Goal: Information Seeking & Learning: Learn about a topic

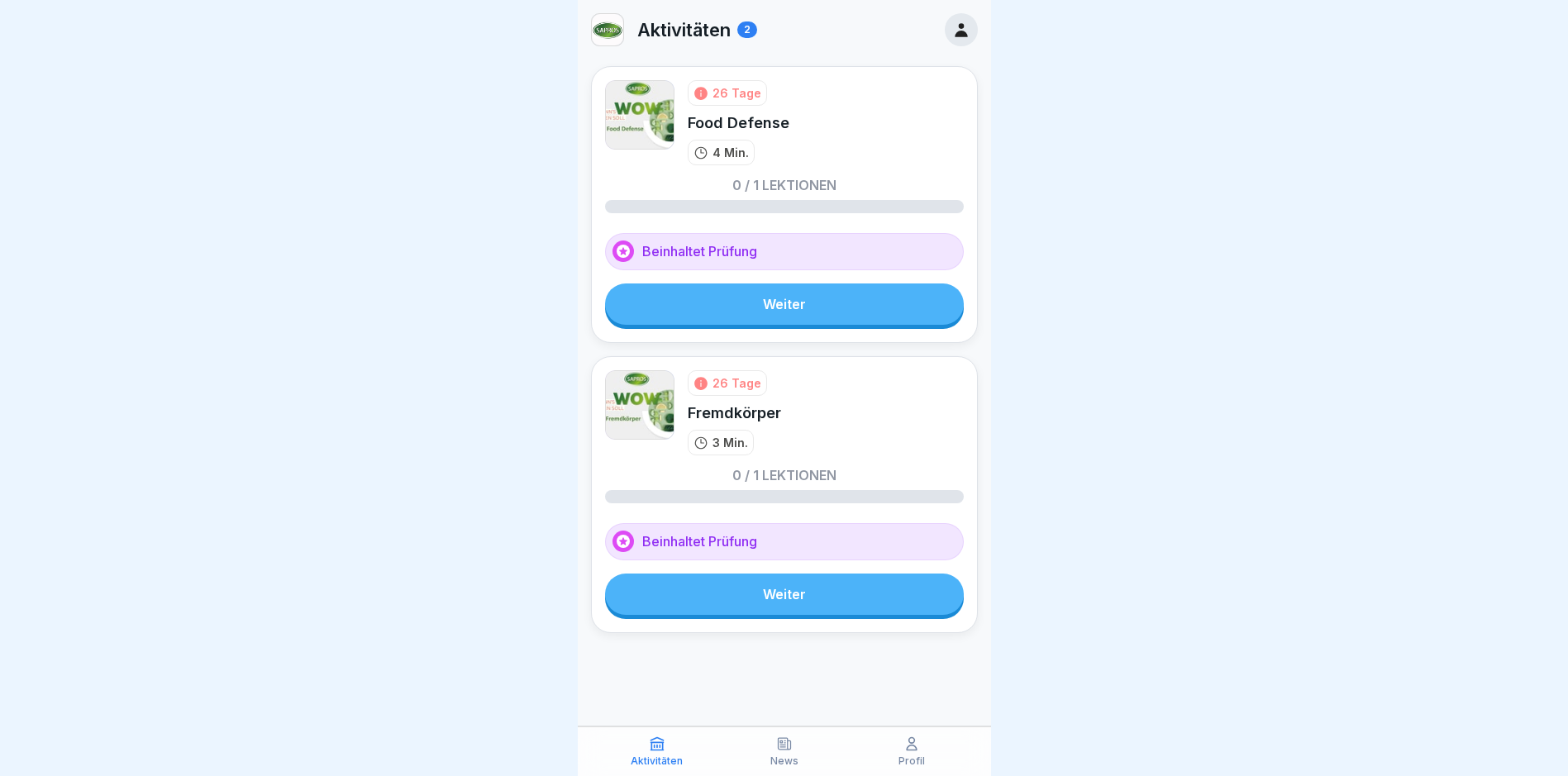
click at [786, 305] on link "Weiter" at bounding box center [784, 304] width 359 height 41
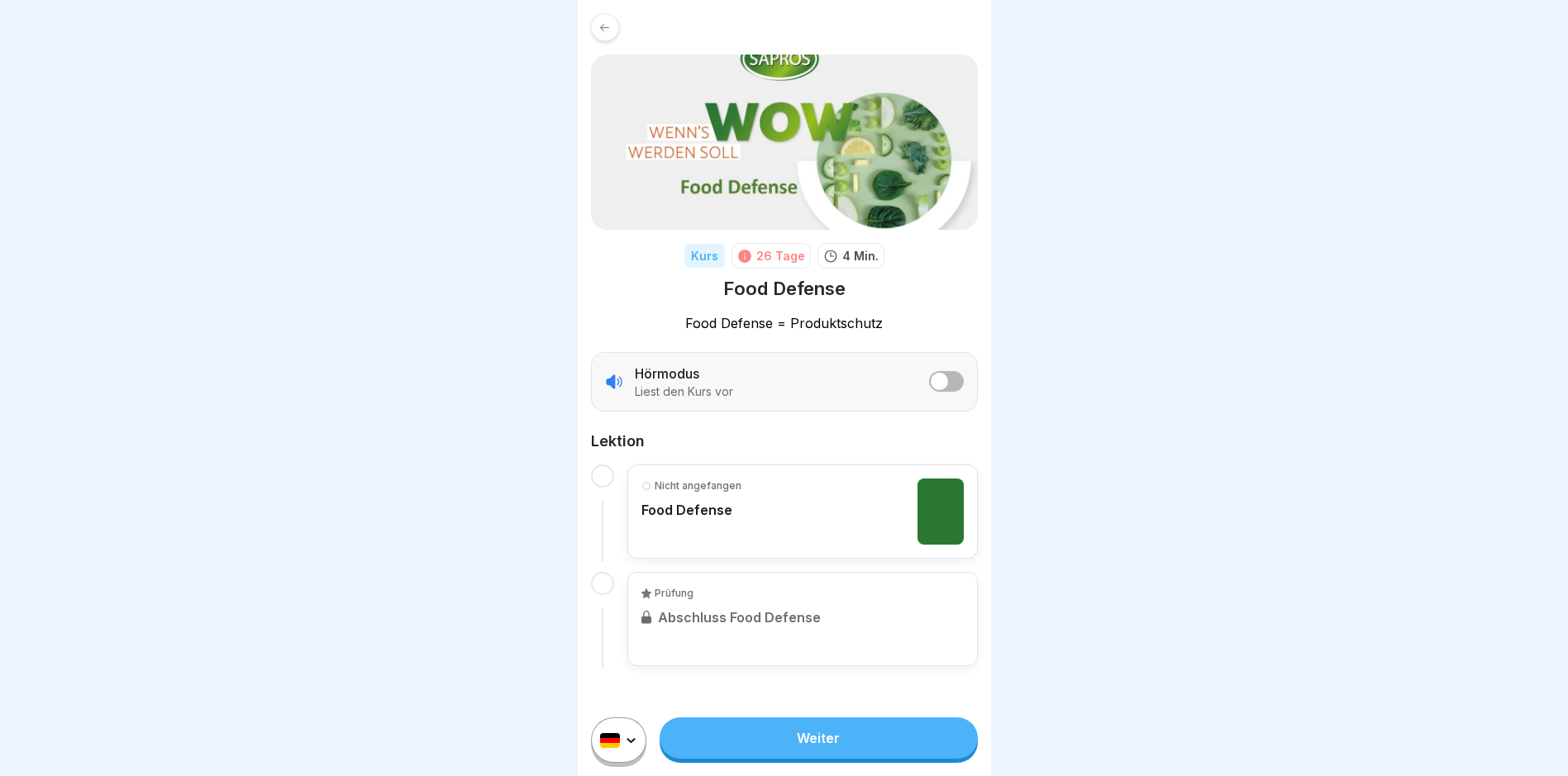
click at [803, 752] on link "Weiter" at bounding box center [818, 738] width 317 height 41
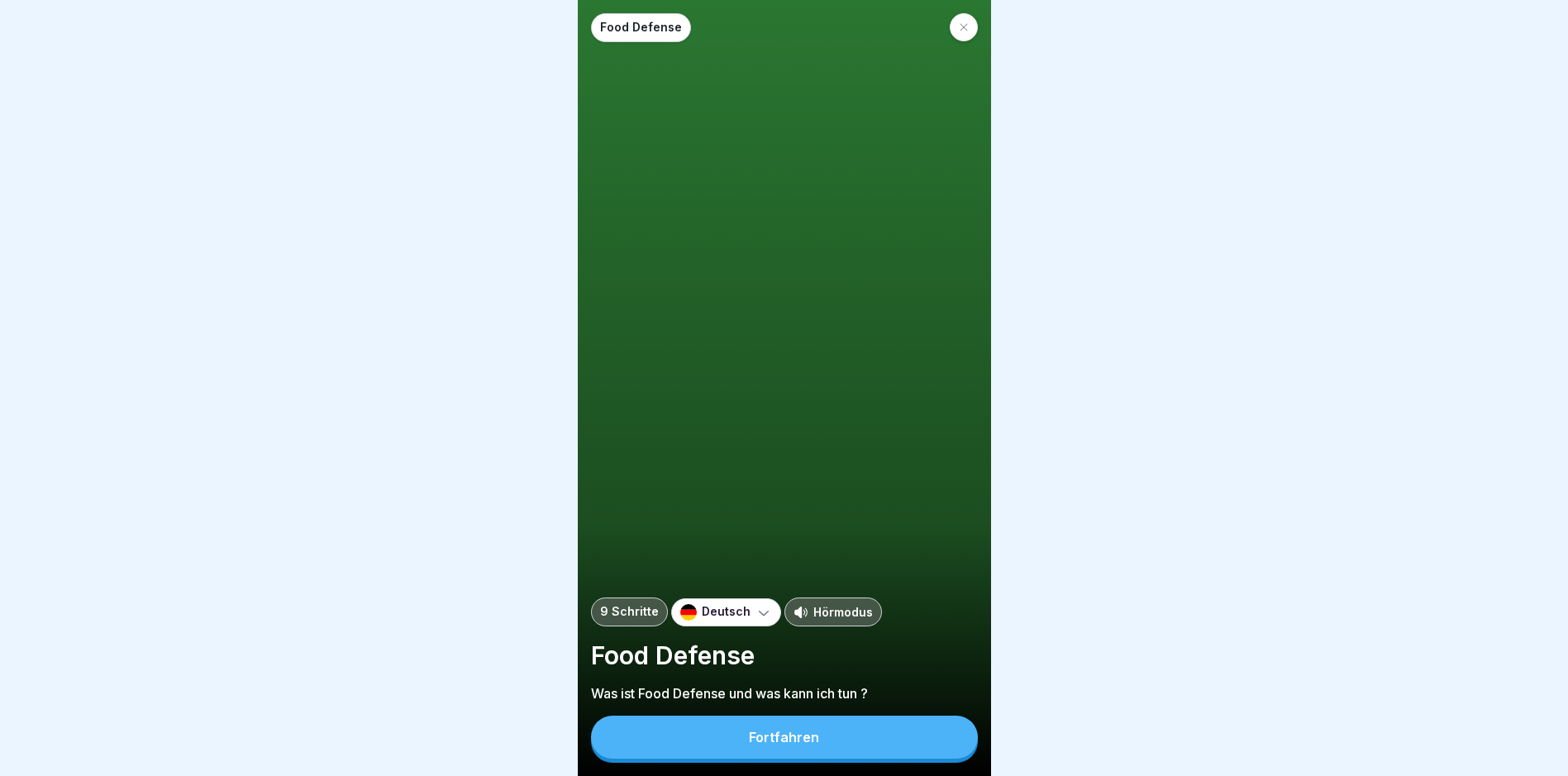
click at [765, 745] on div "Fortfahren" at bounding box center [784, 737] width 71 height 15
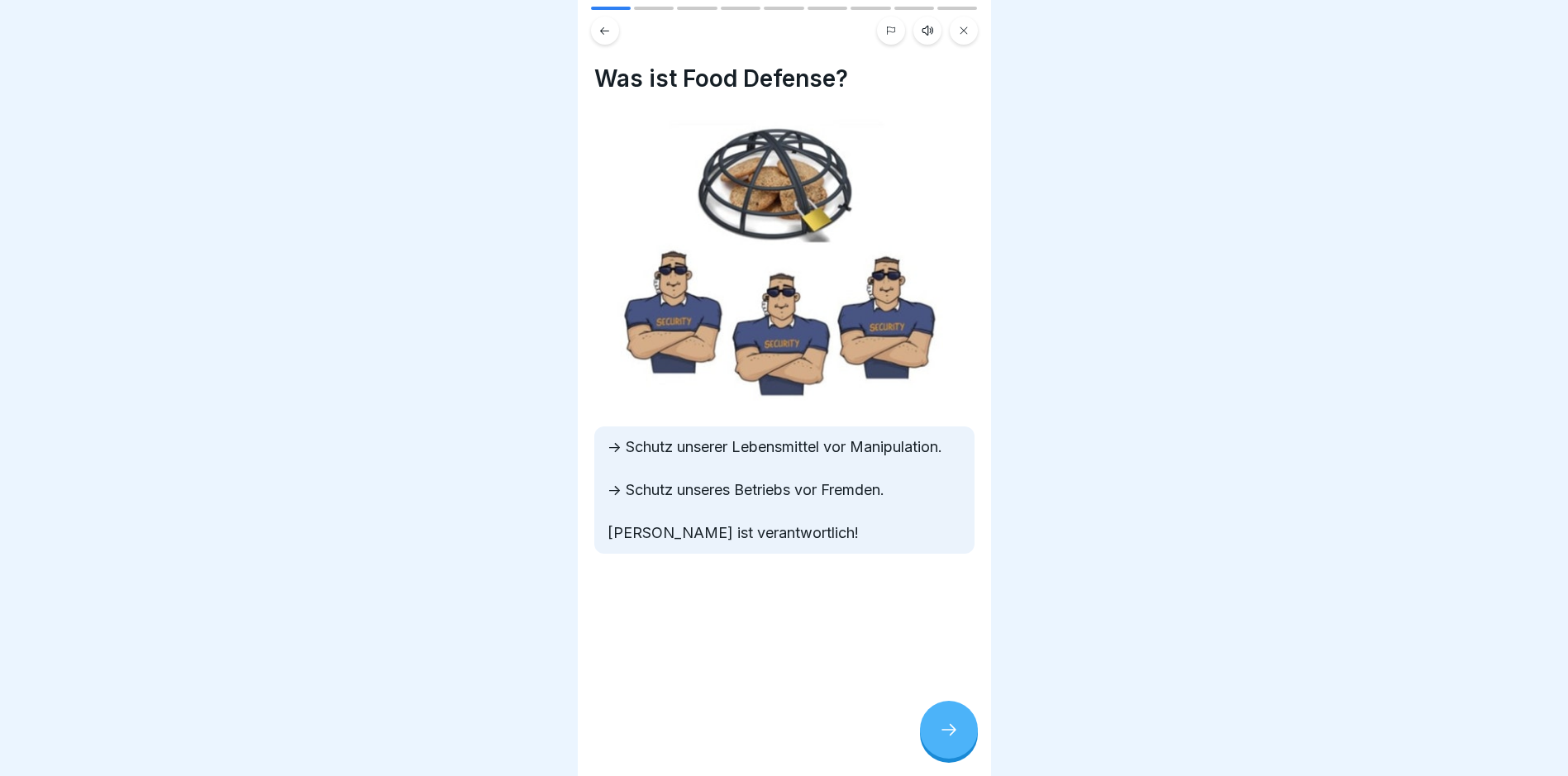
click at [937, 733] on div at bounding box center [949, 730] width 58 height 58
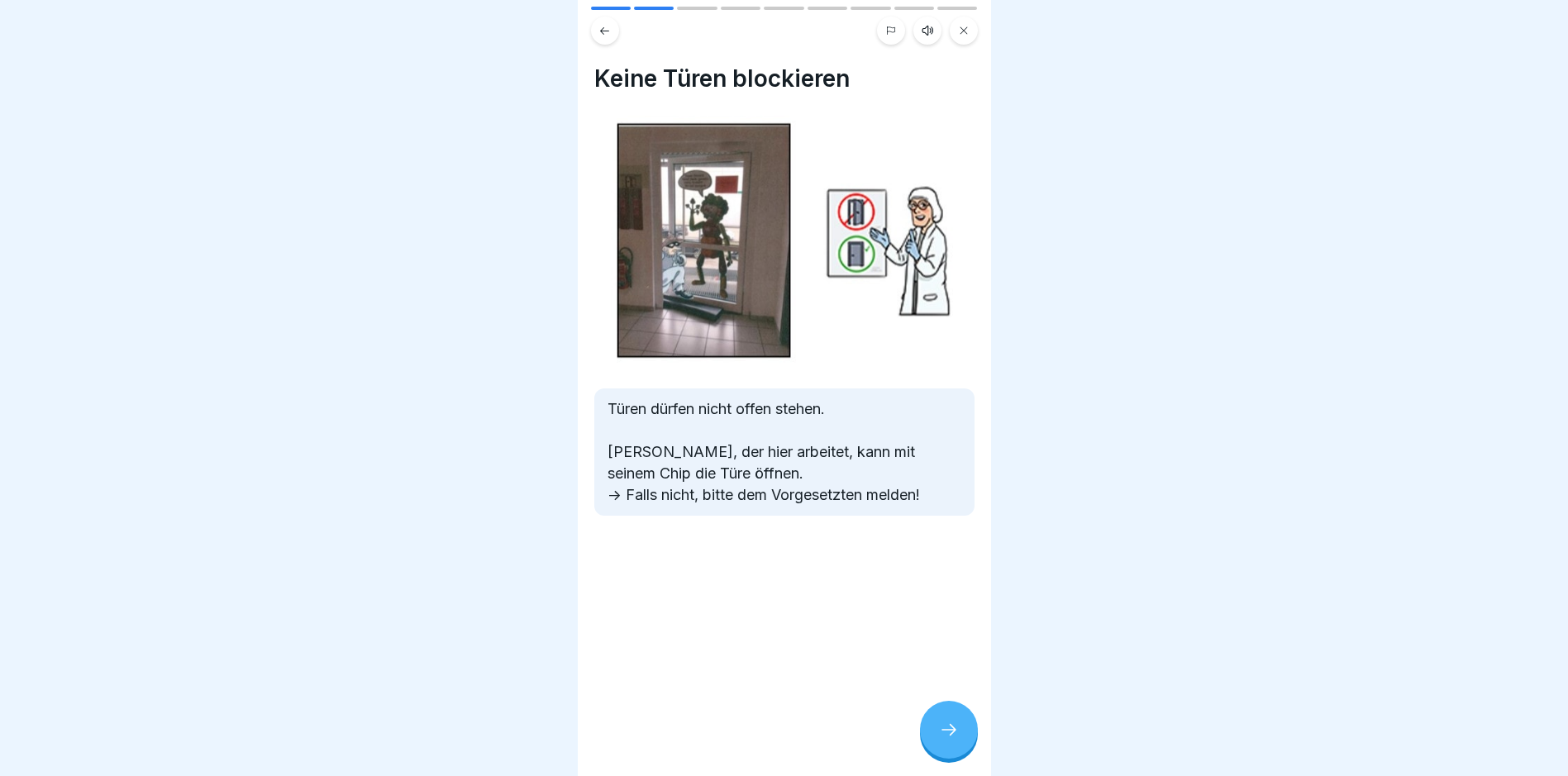
click at [941, 733] on div at bounding box center [949, 730] width 58 height 58
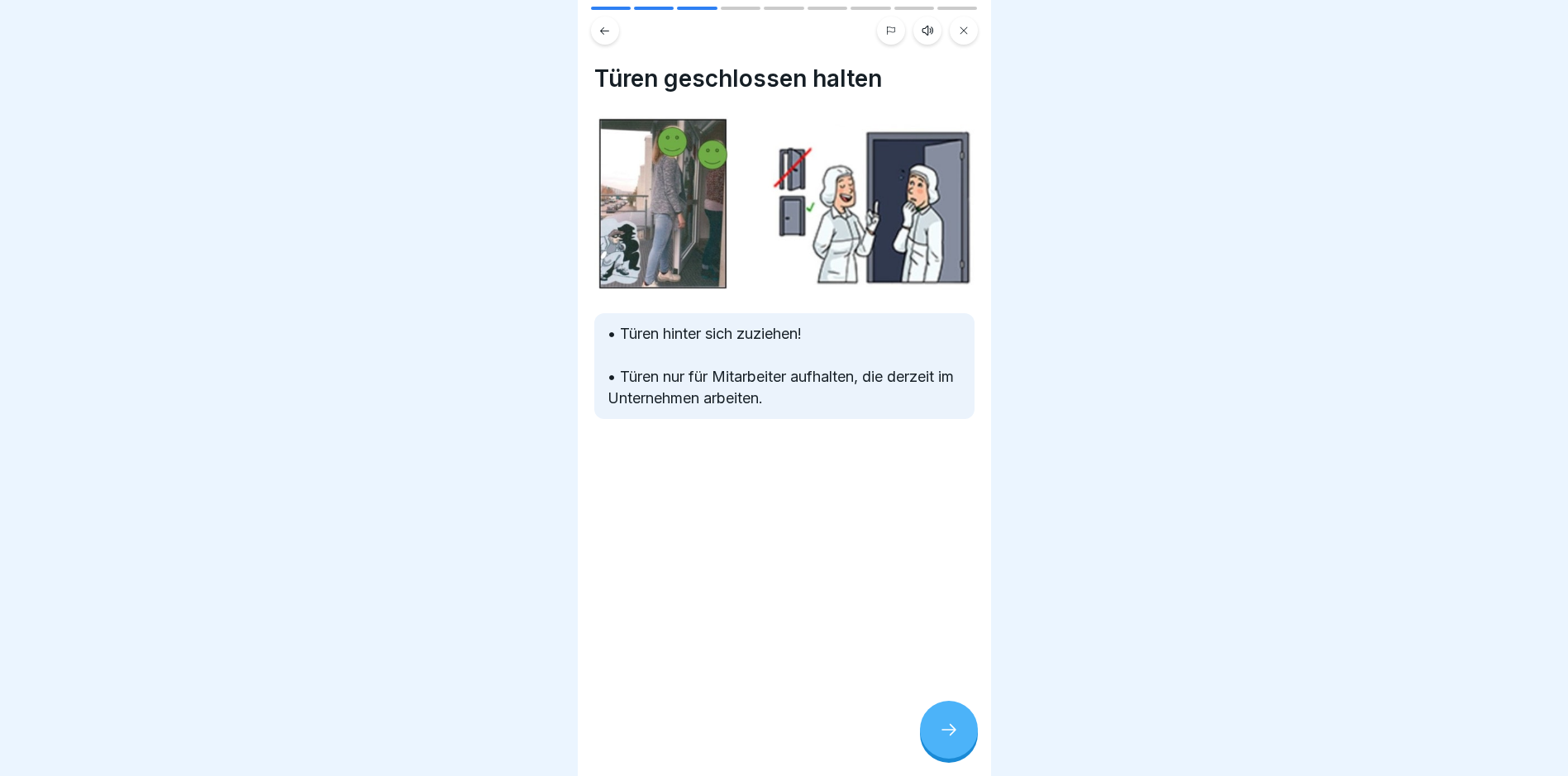
click at [958, 740] on icon at bounding box center [949, 730] width 19 height 19
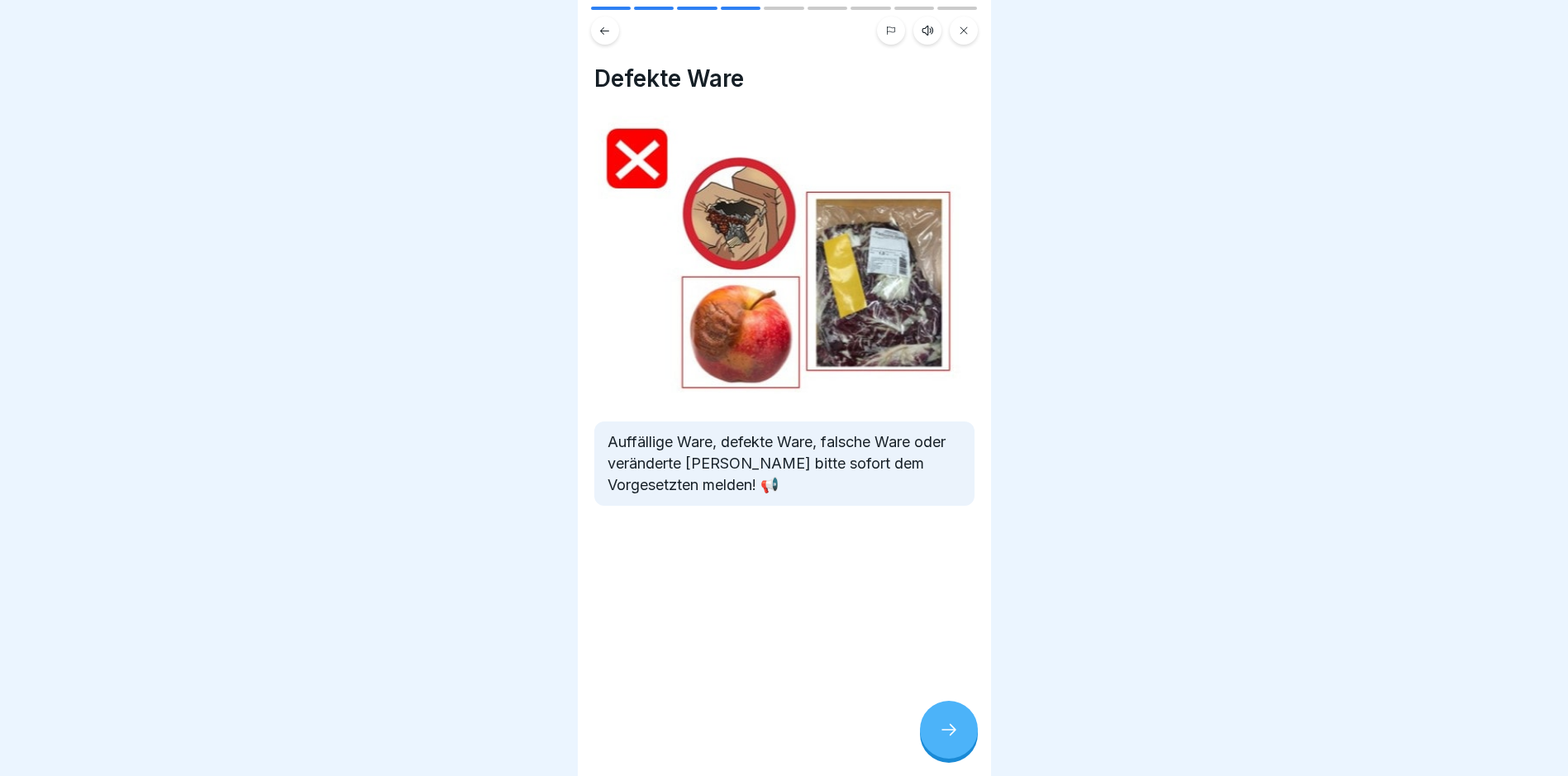
click at [939, 739] on icon at bounding box center [949, 730] width 19 height 19
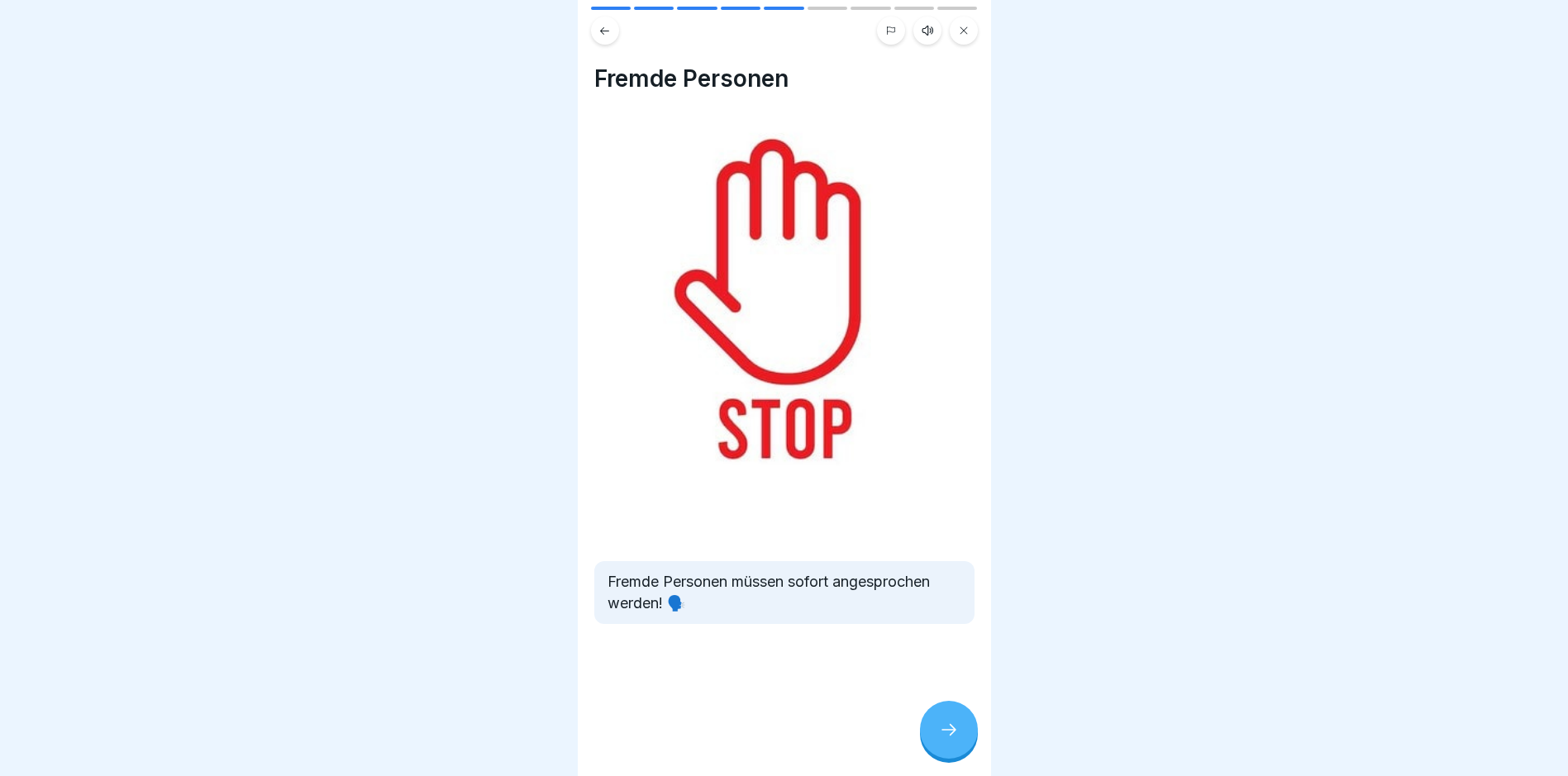
click at [951, 738] on icon at bounding box center [949, 730] width 19 height 19
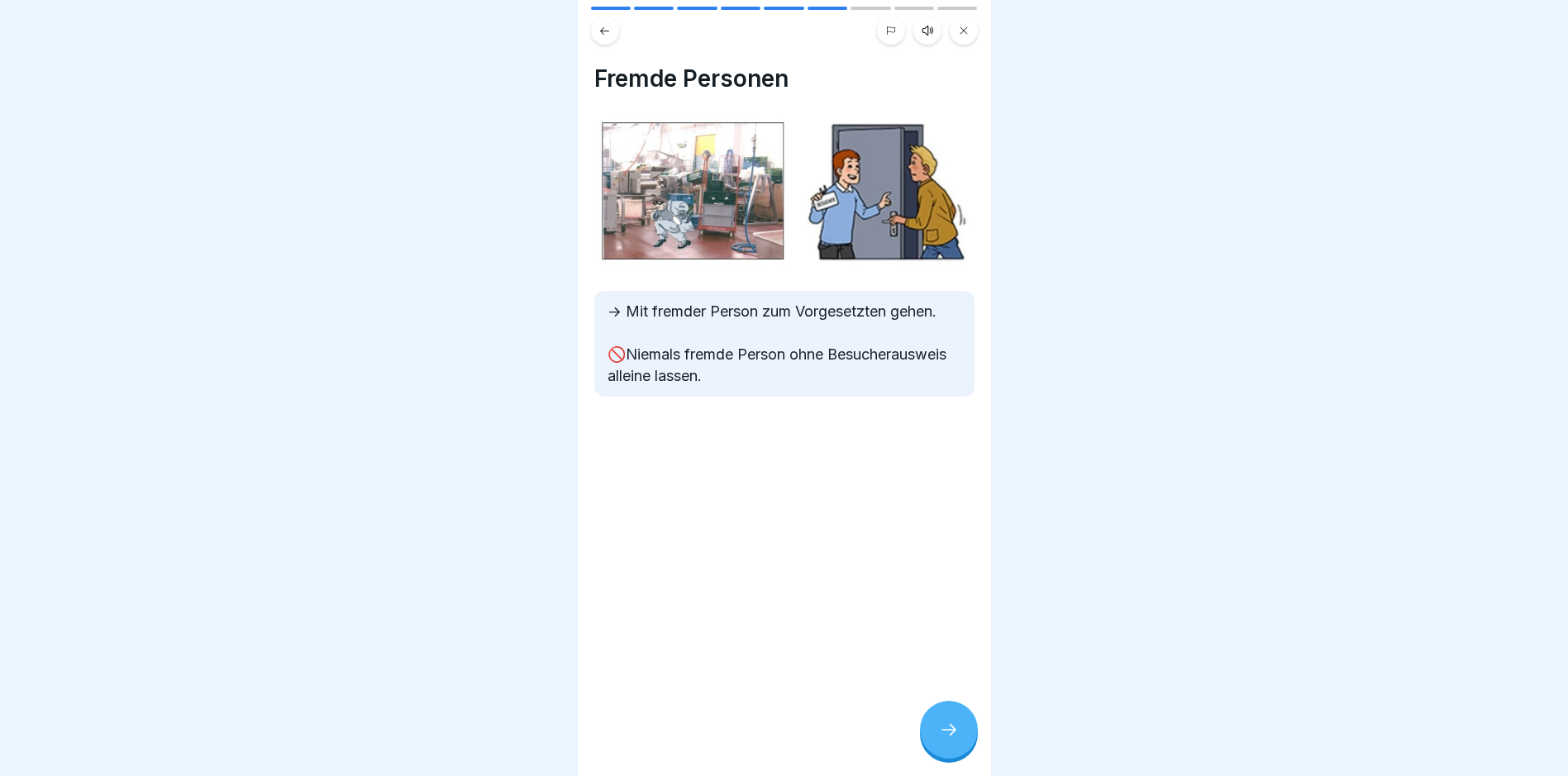
click at [949, 732] on div at bounding box center [949, 730] width 58 height 58
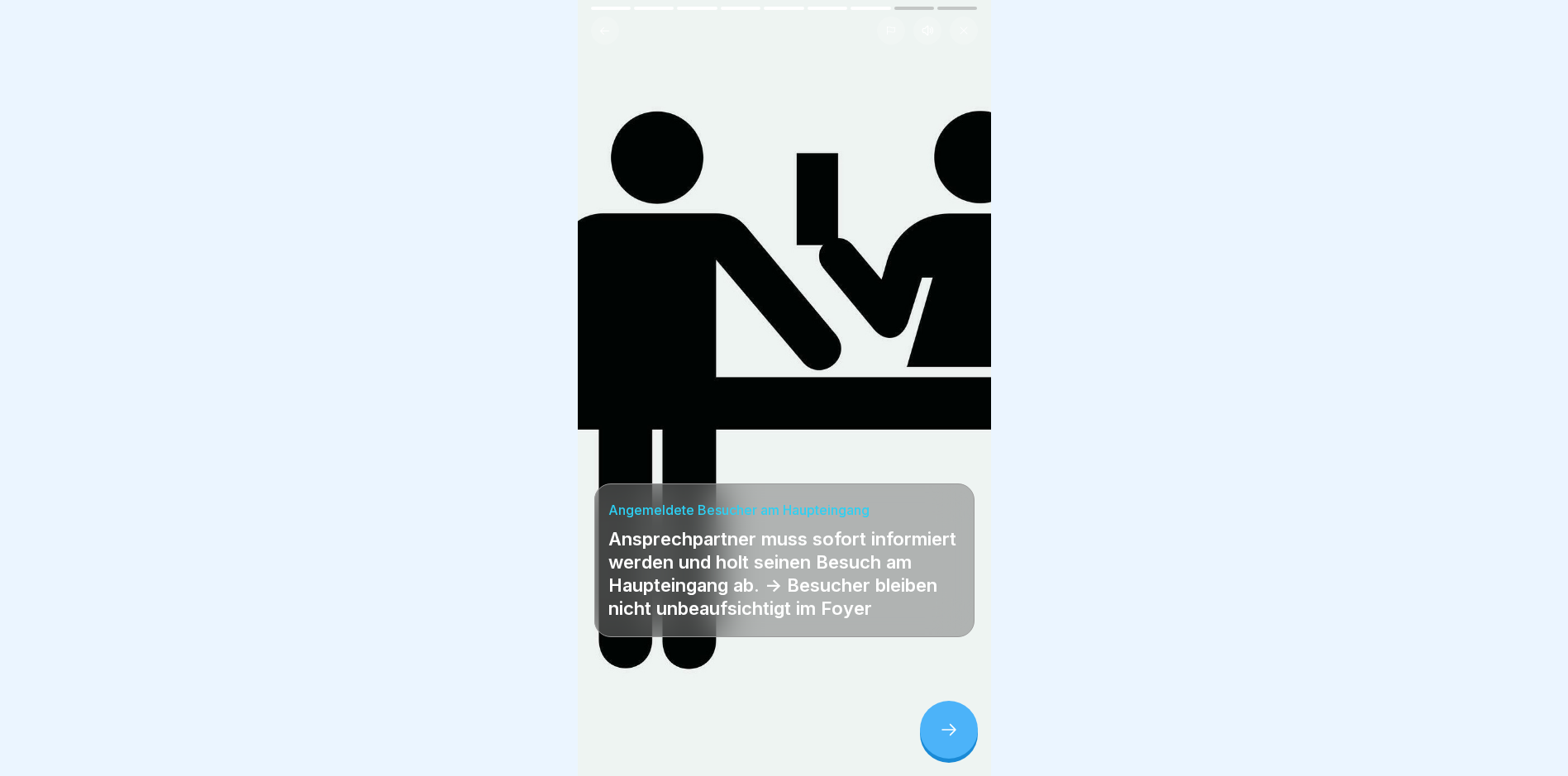
click at [939, 735] on icon at bounding box center [949, 730] width 19 height 19
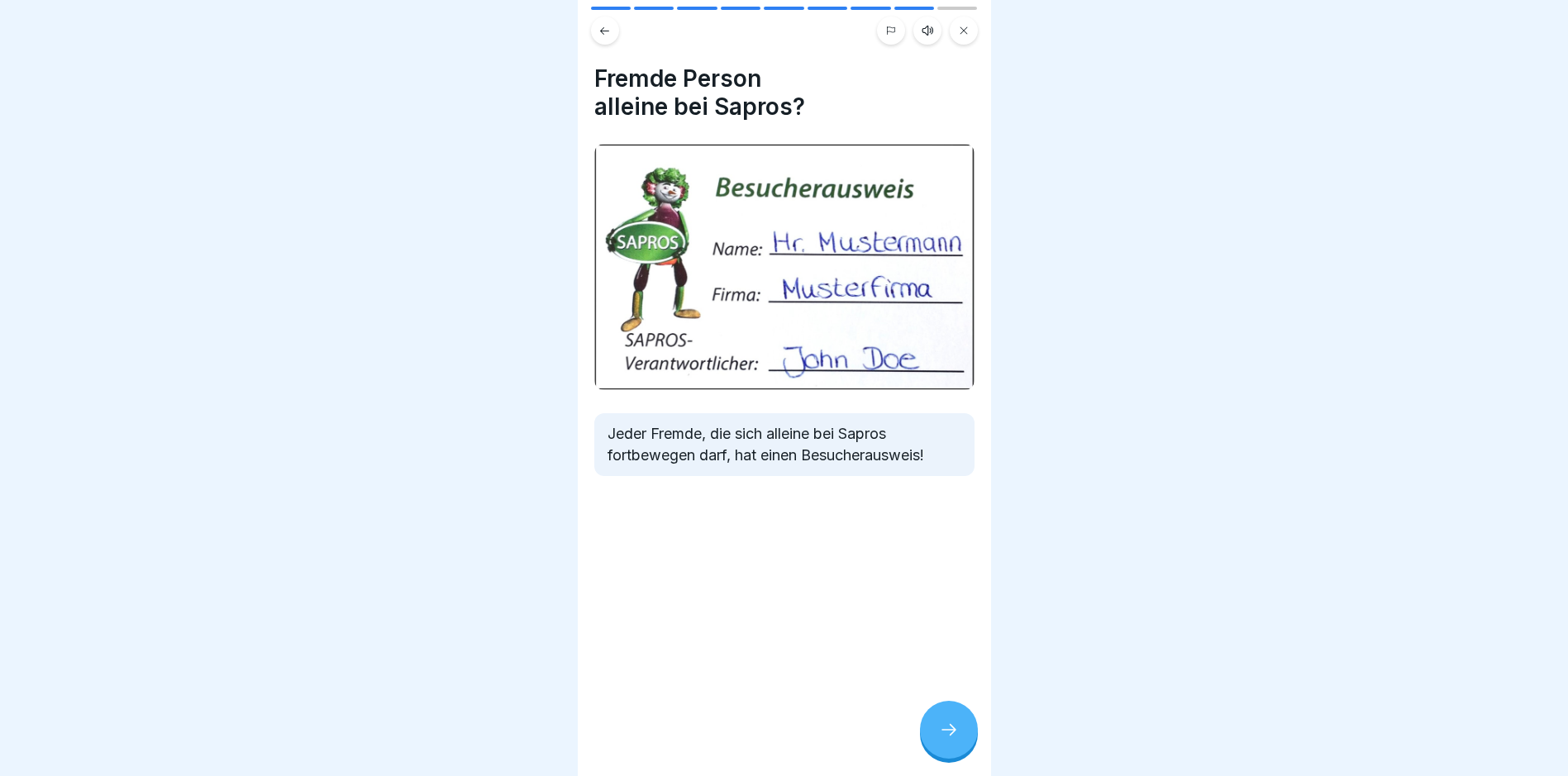
click at [939, 735] on icon at bounding box center [949, 730] width 19 height 19
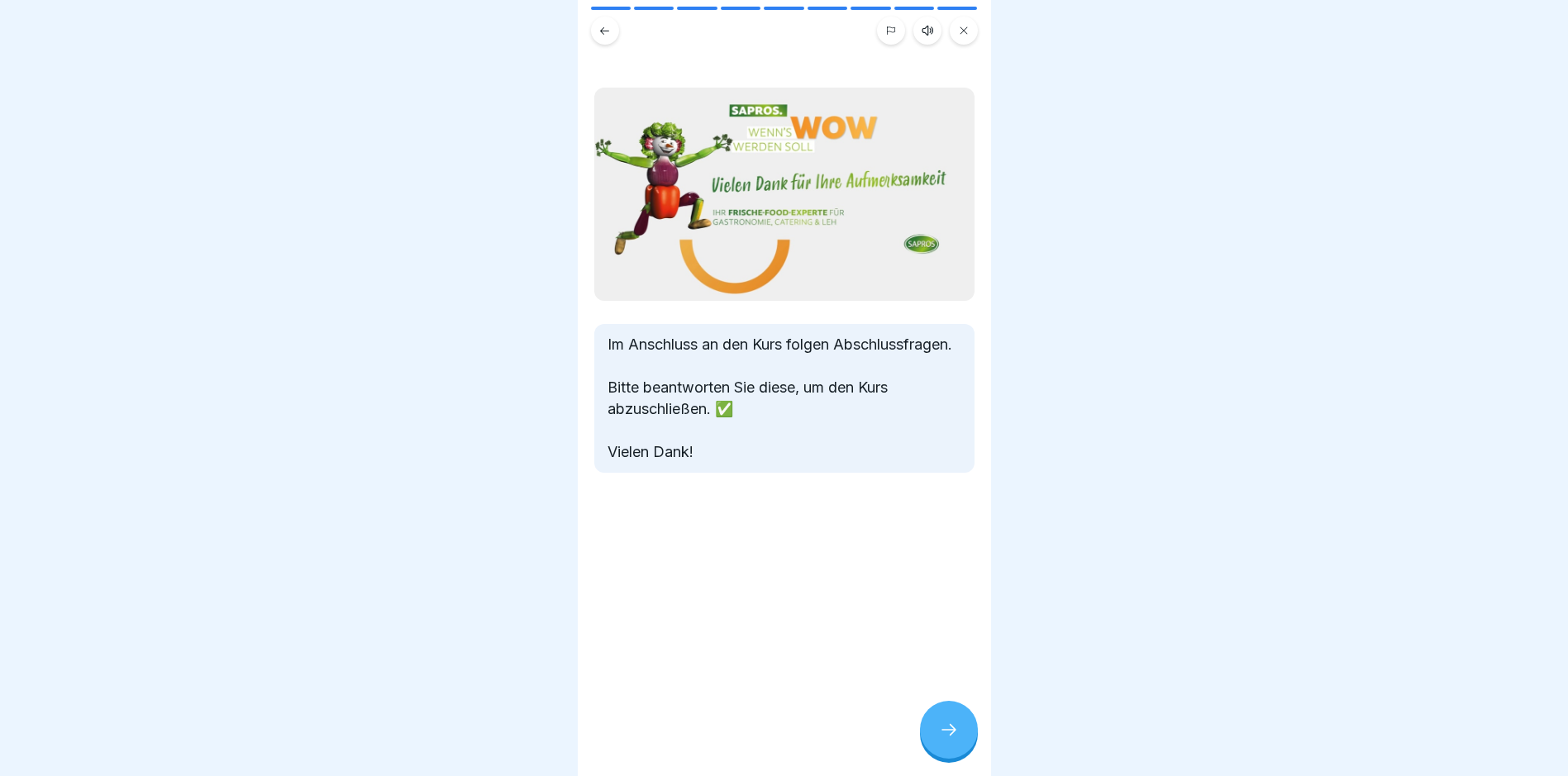
click at [939, 735] on icon at bounding box center [949, 730] width 19 height 19
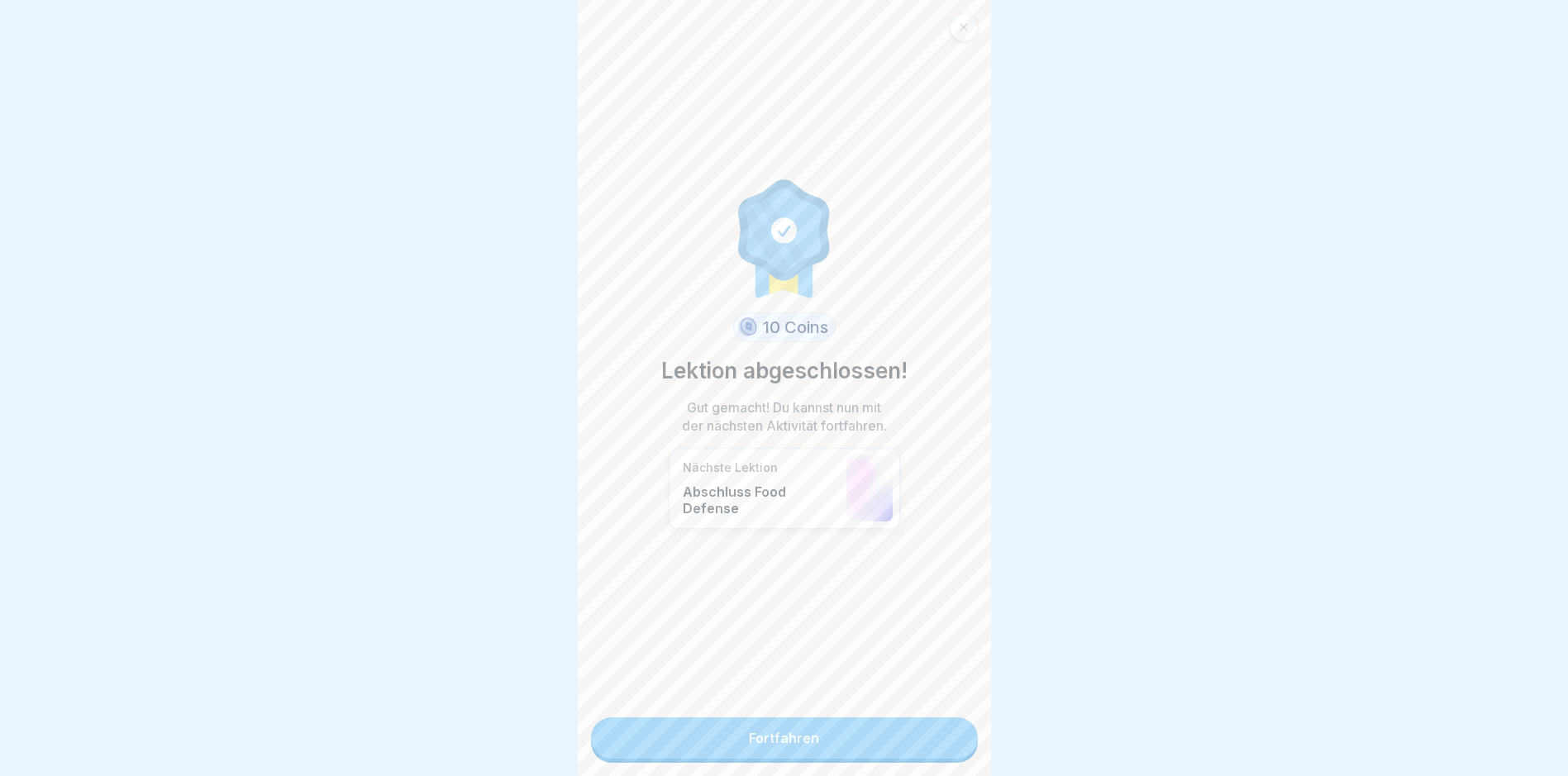
click at [763, 742] on link "Fortfahren" at bounding box center [784, 738] width 387 height 41
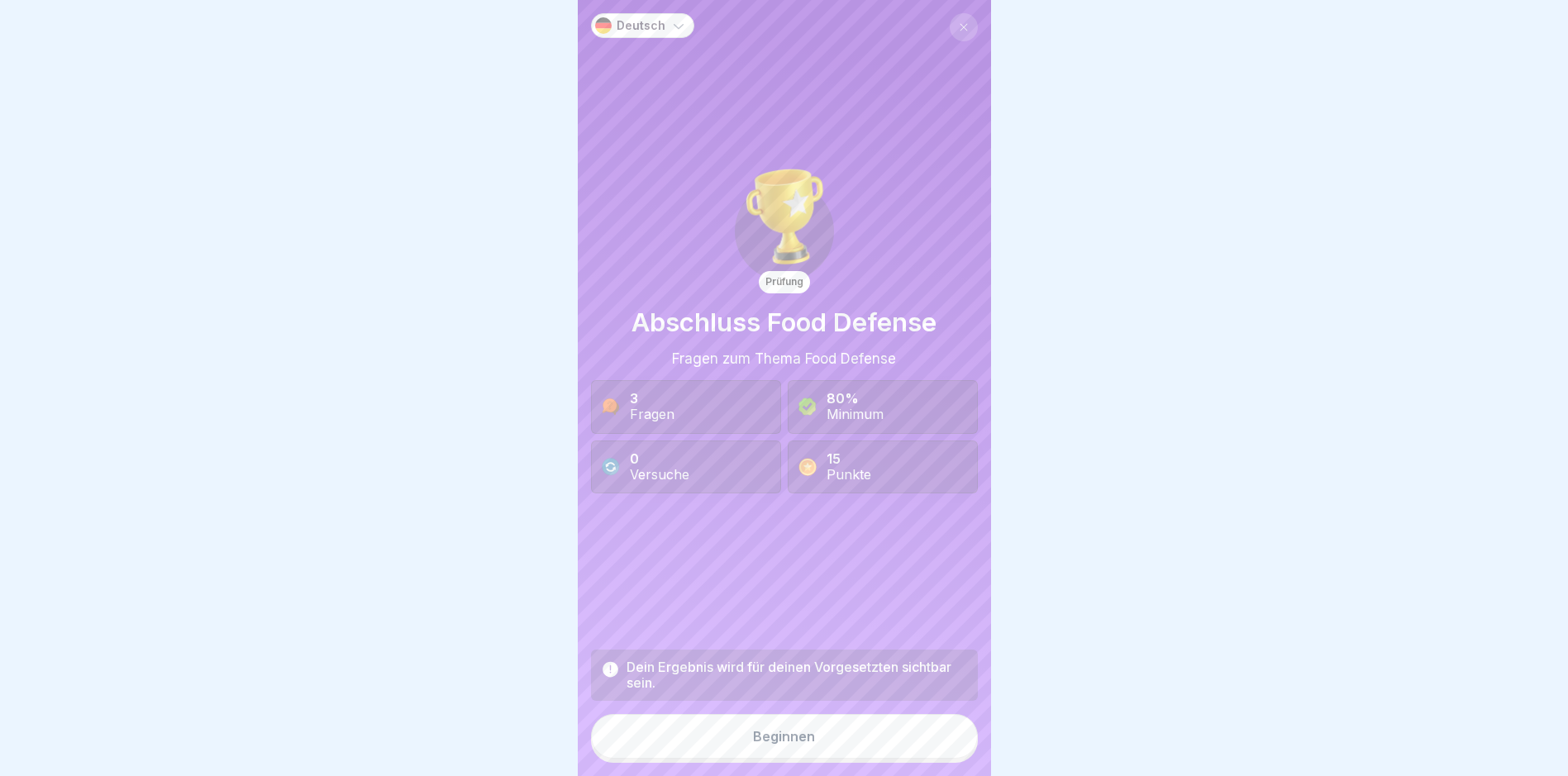
click at [768, 744] on div "Beginnen" at bounding box center [784, 736] width 62 height 15
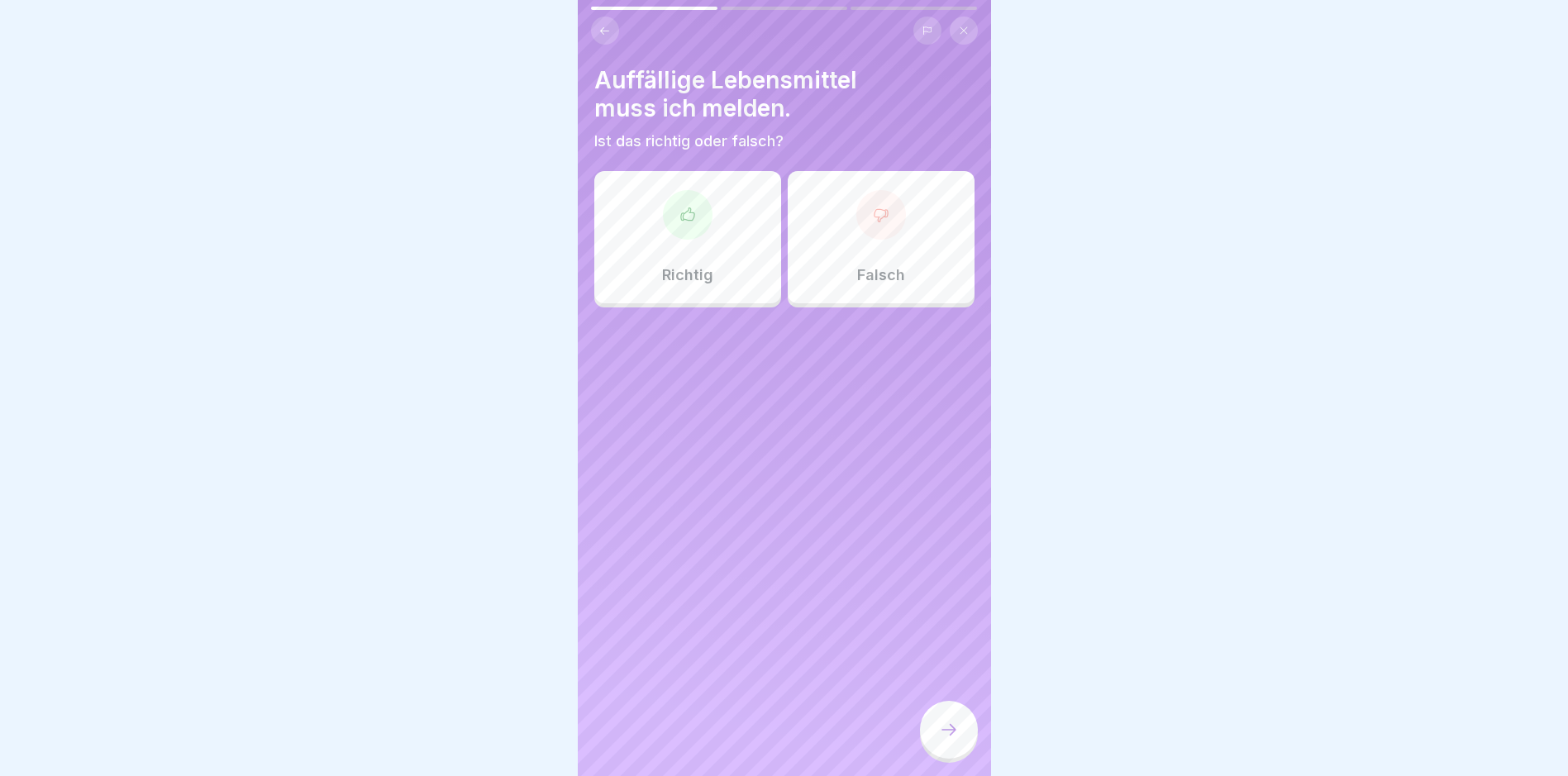
click at [680, 219] on icon at bounding box center [688, 214] width 17 height 17
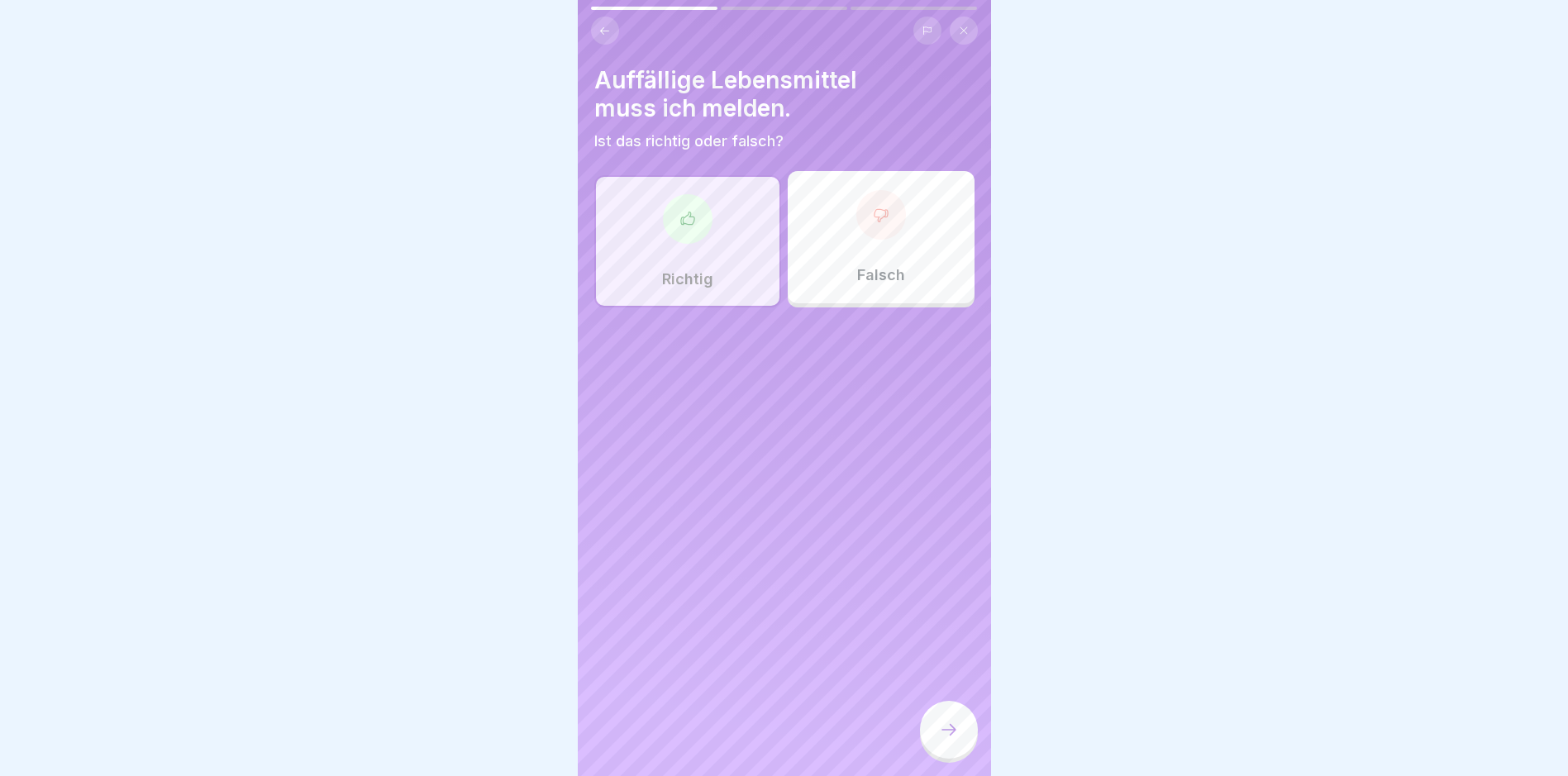
click at [934, 735] on div at bounding box center [949, 730] width 58 height 58
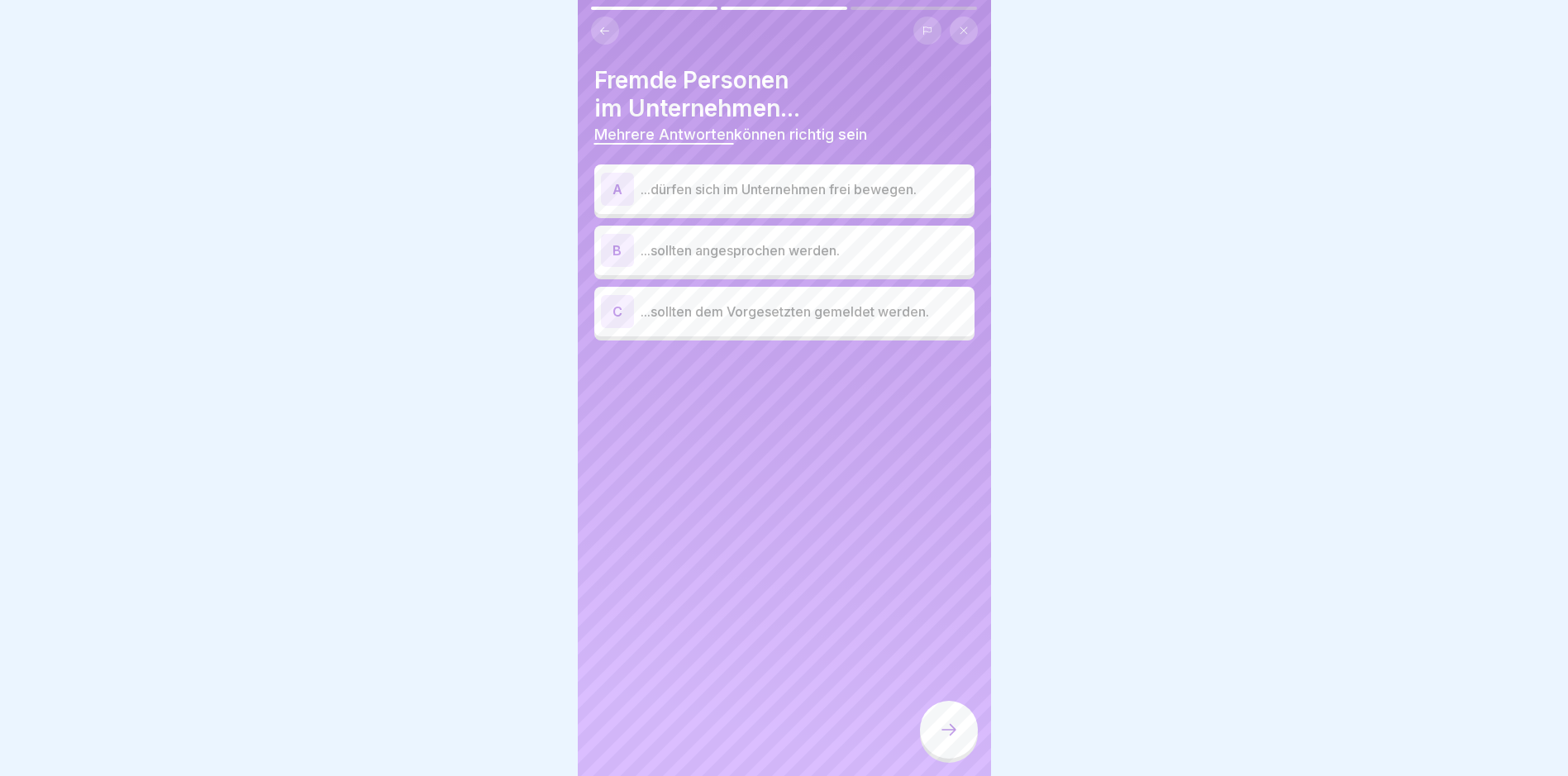
click at [616, 250] on div "B" at bounding box center [617, 250] width 33 height 33
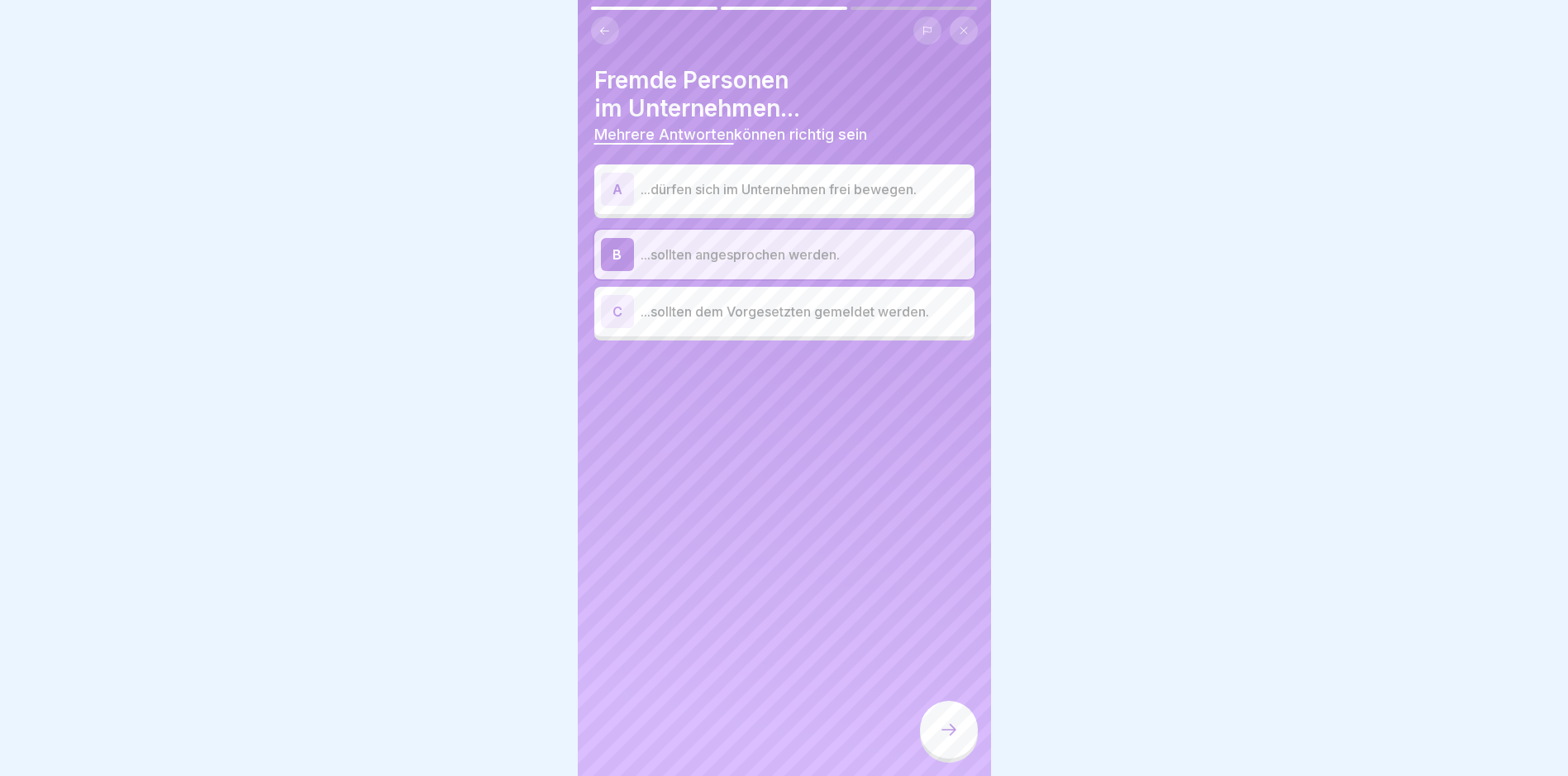
click at [624, 308] on div "C" at bounding box center [617, 311] width 33 height 33
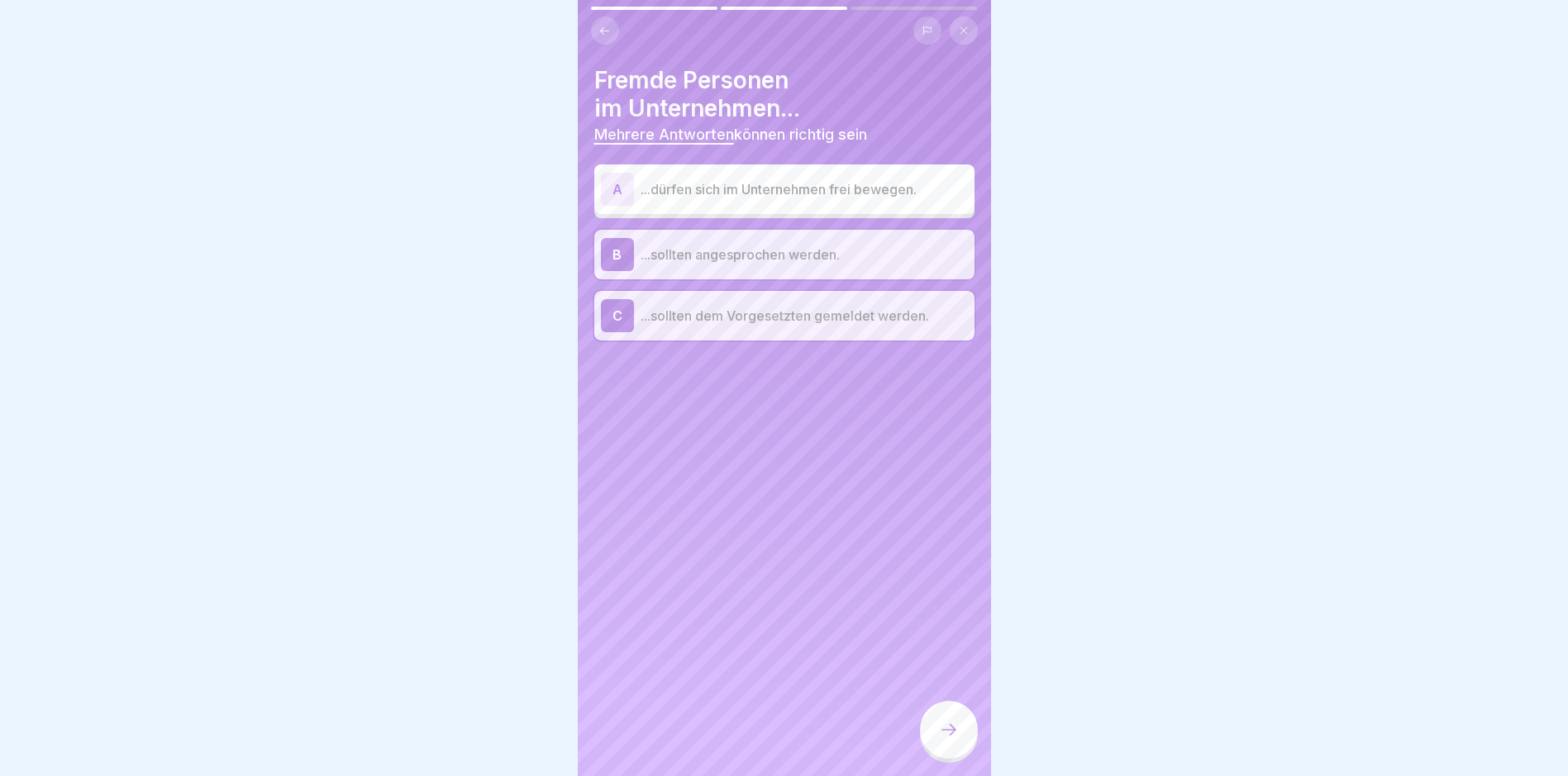
click at [951, 740] on icon at bounding box center [949, 730] width 19 height 19
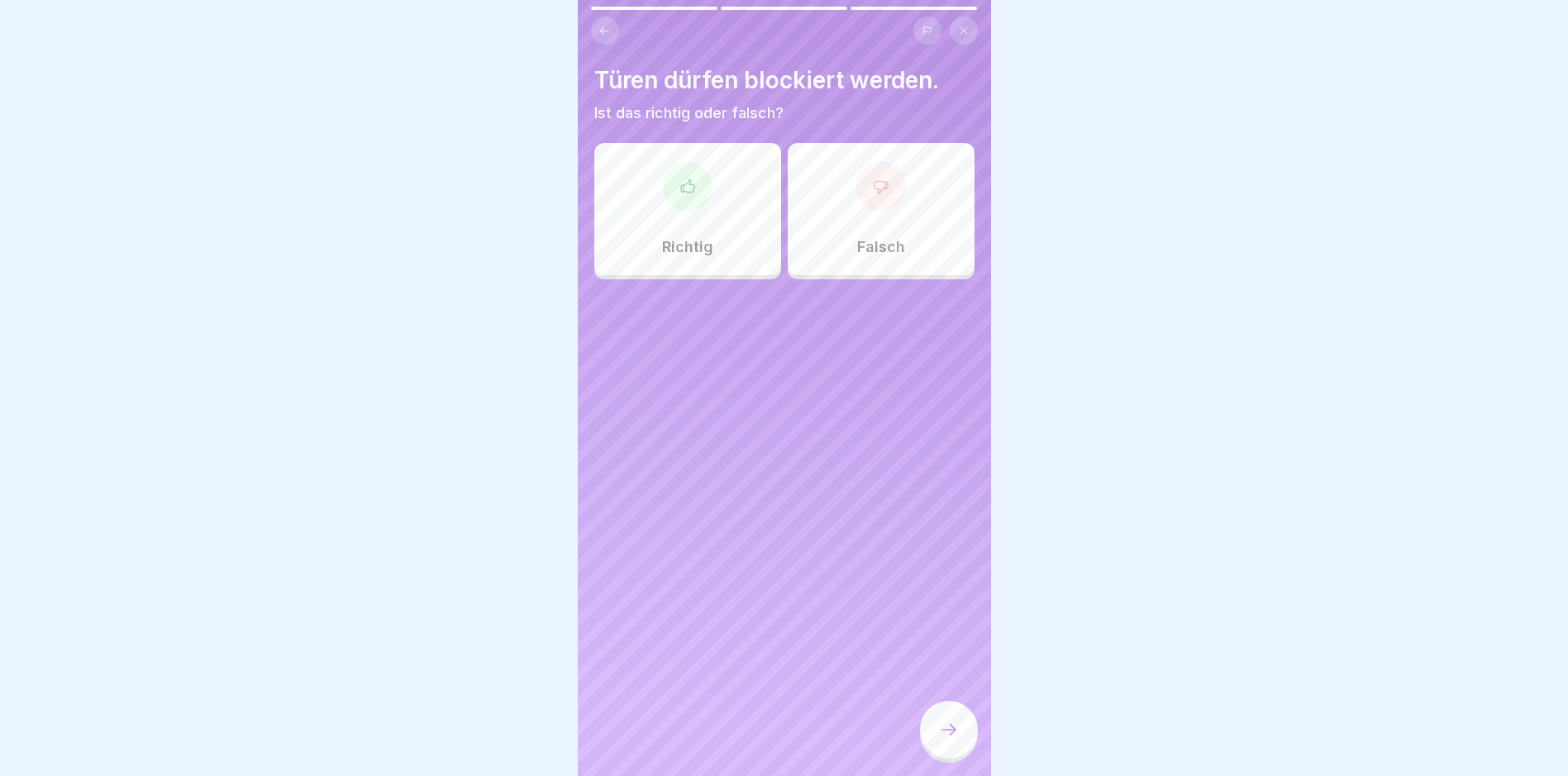
click at [867, 197] on div at bounding box center [881, 187] width 49 height 49
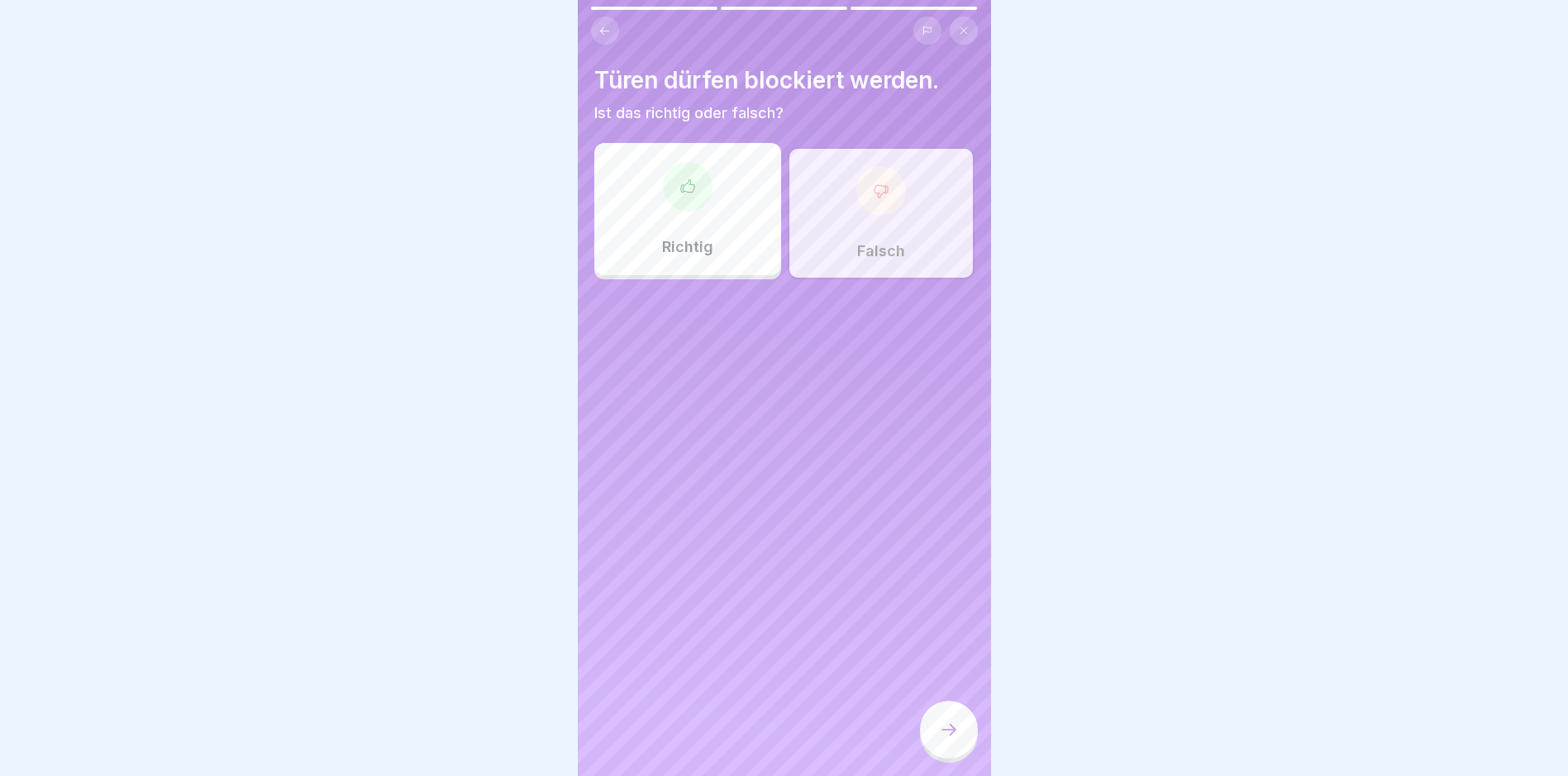
click at [937, 739] on div at bounding box center [949, 730] width 58 height 58
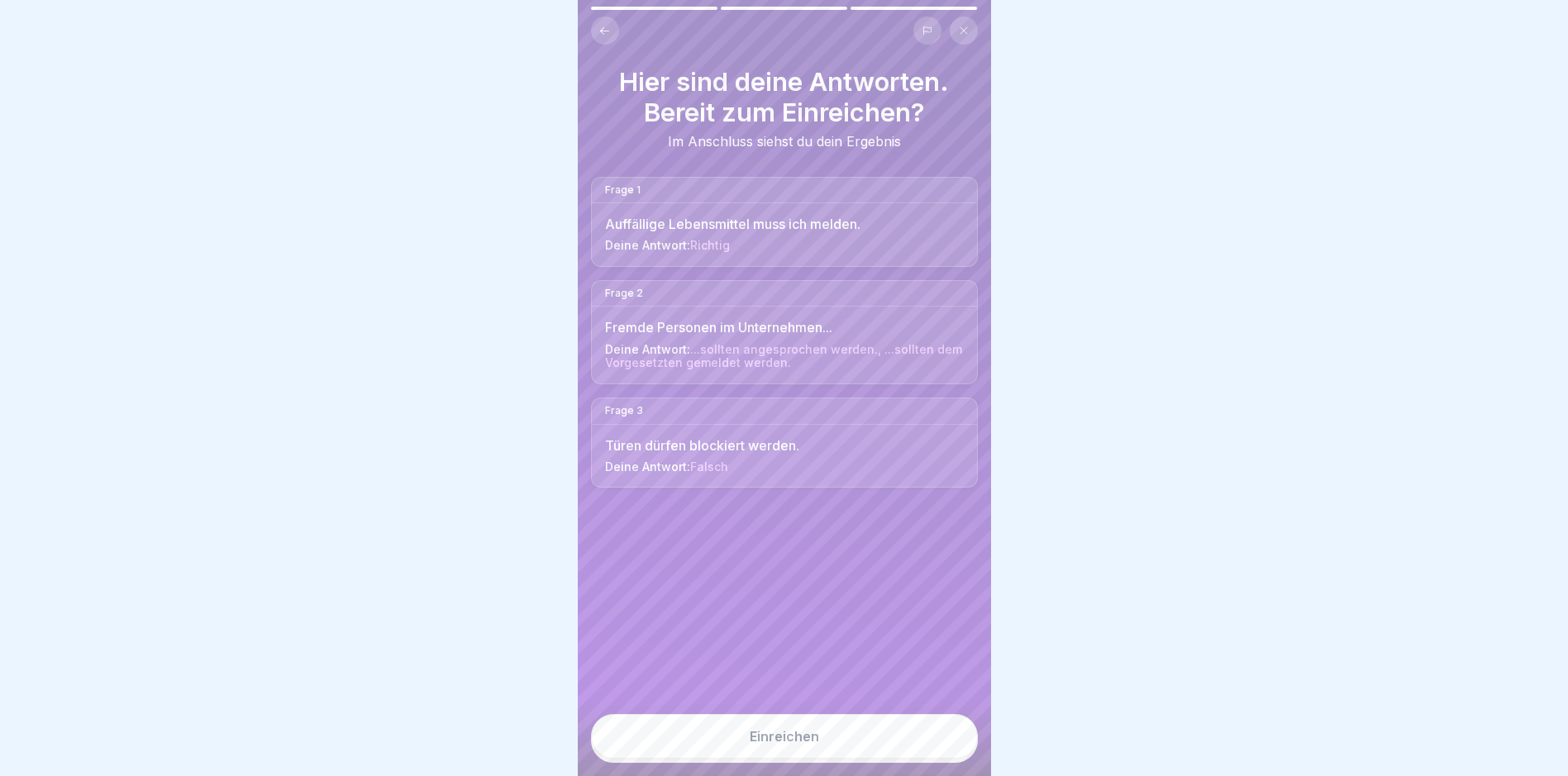
click at [781, 744] on div "Einreichen" at bounding box center [784, 736] width 70 height 15
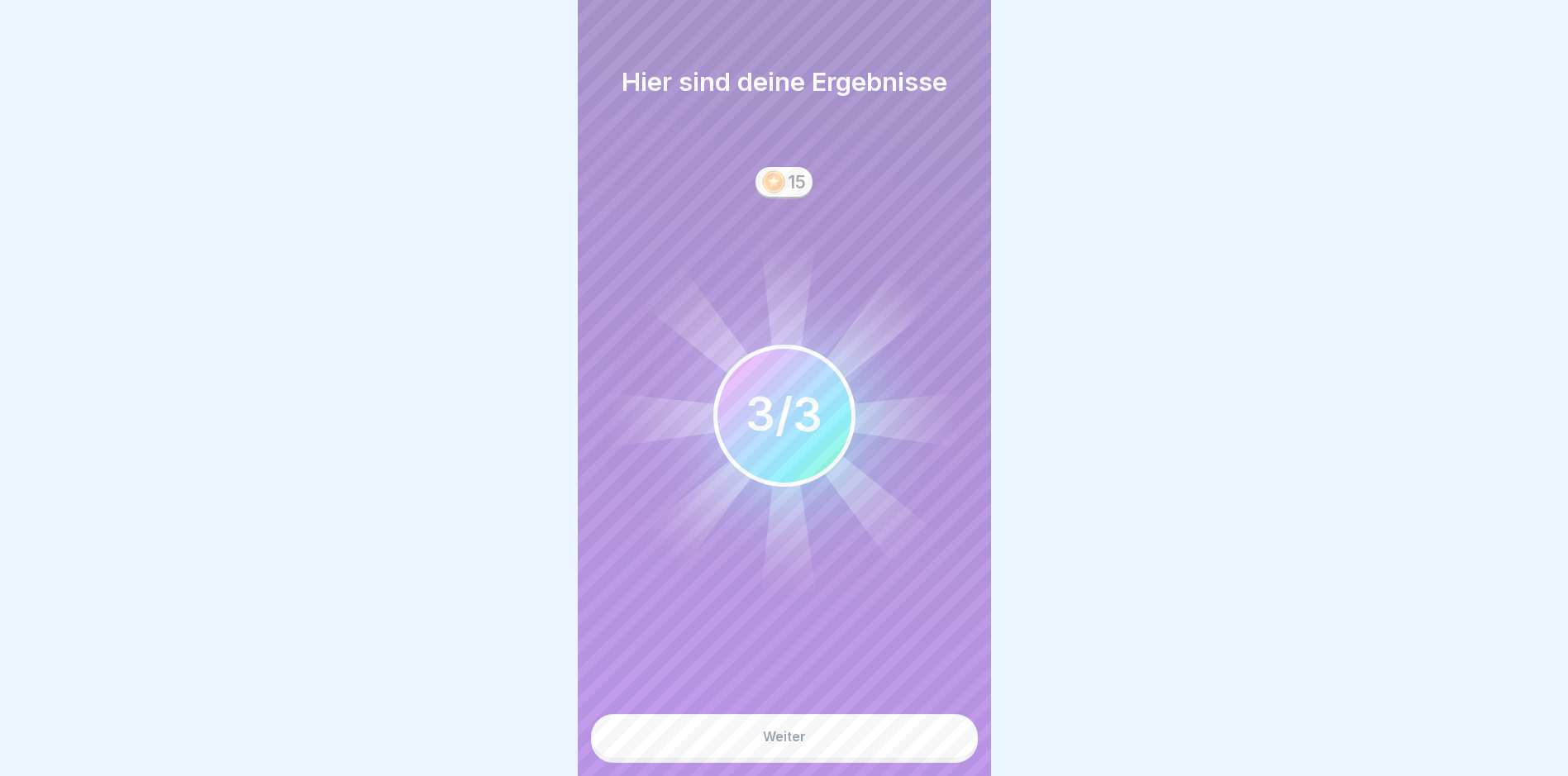
click at [763, 752] on button "Weiter" at bounding box center [784, 736] width 387 height 45
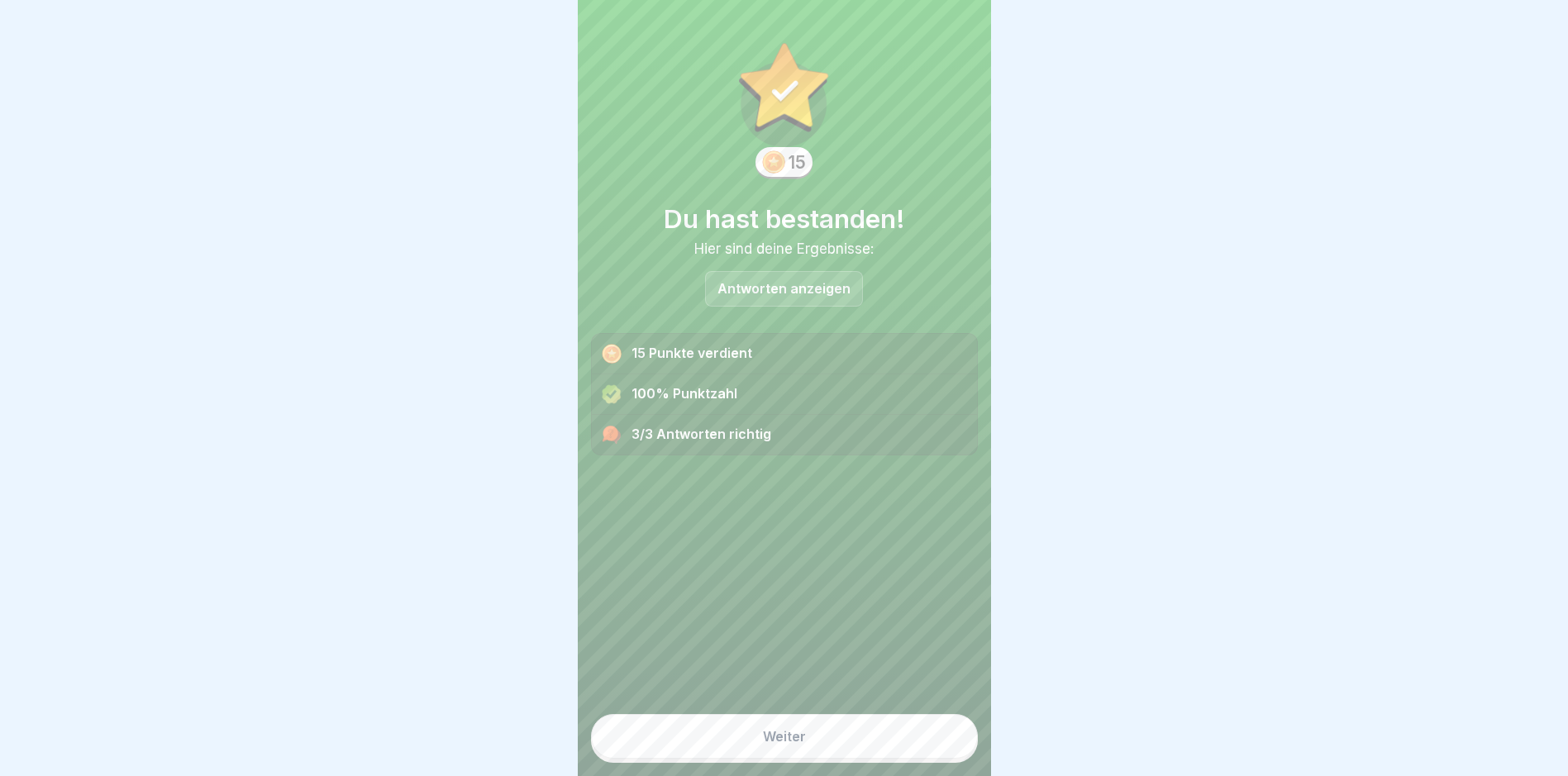
click at [732, 754] on button "Weiter" at bounding box center [784, 736] width 387 height 45
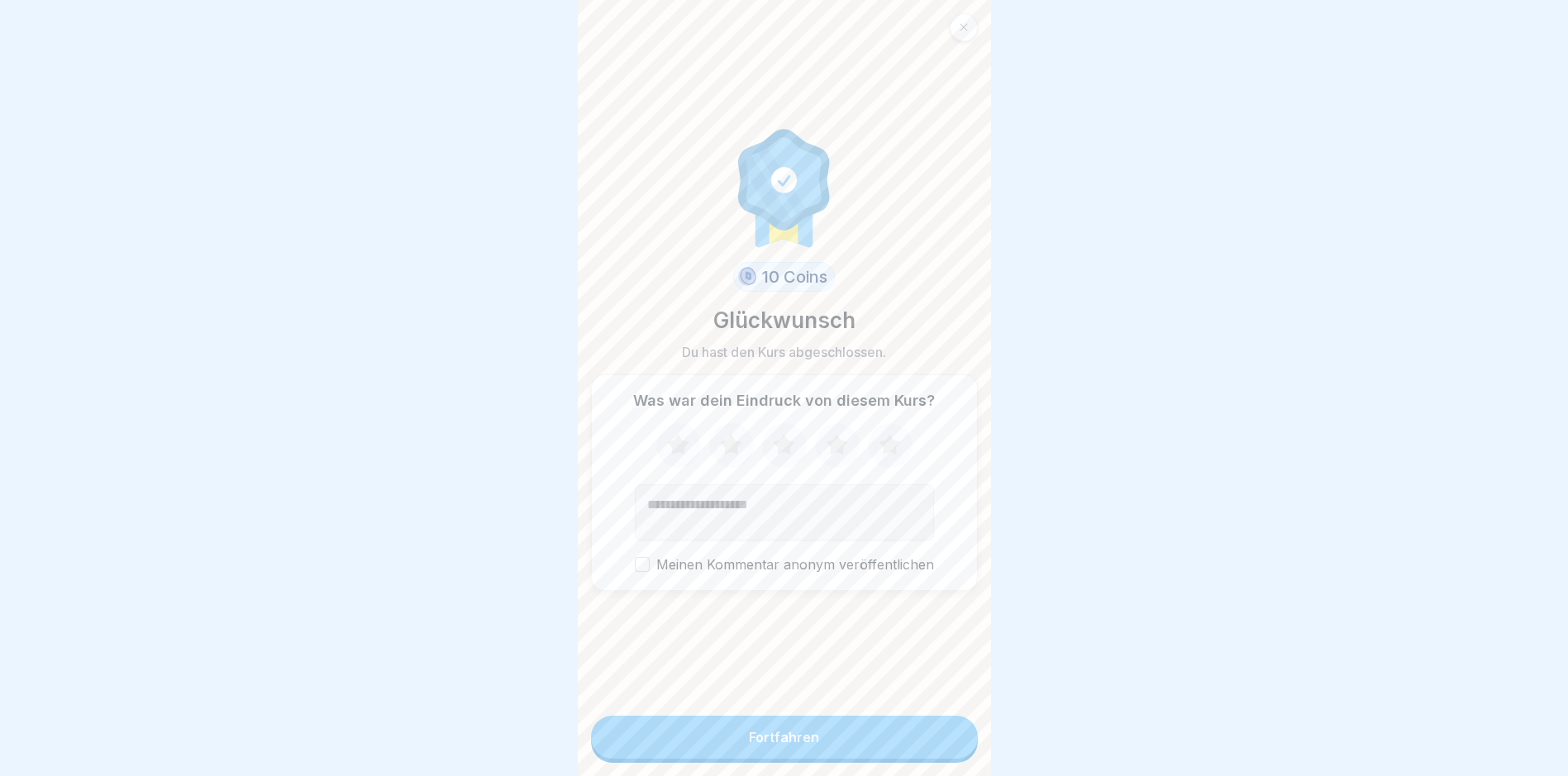
click at [723, 740] on button "Fortfahren" at bounding box center [784, 737] width 387 height 43
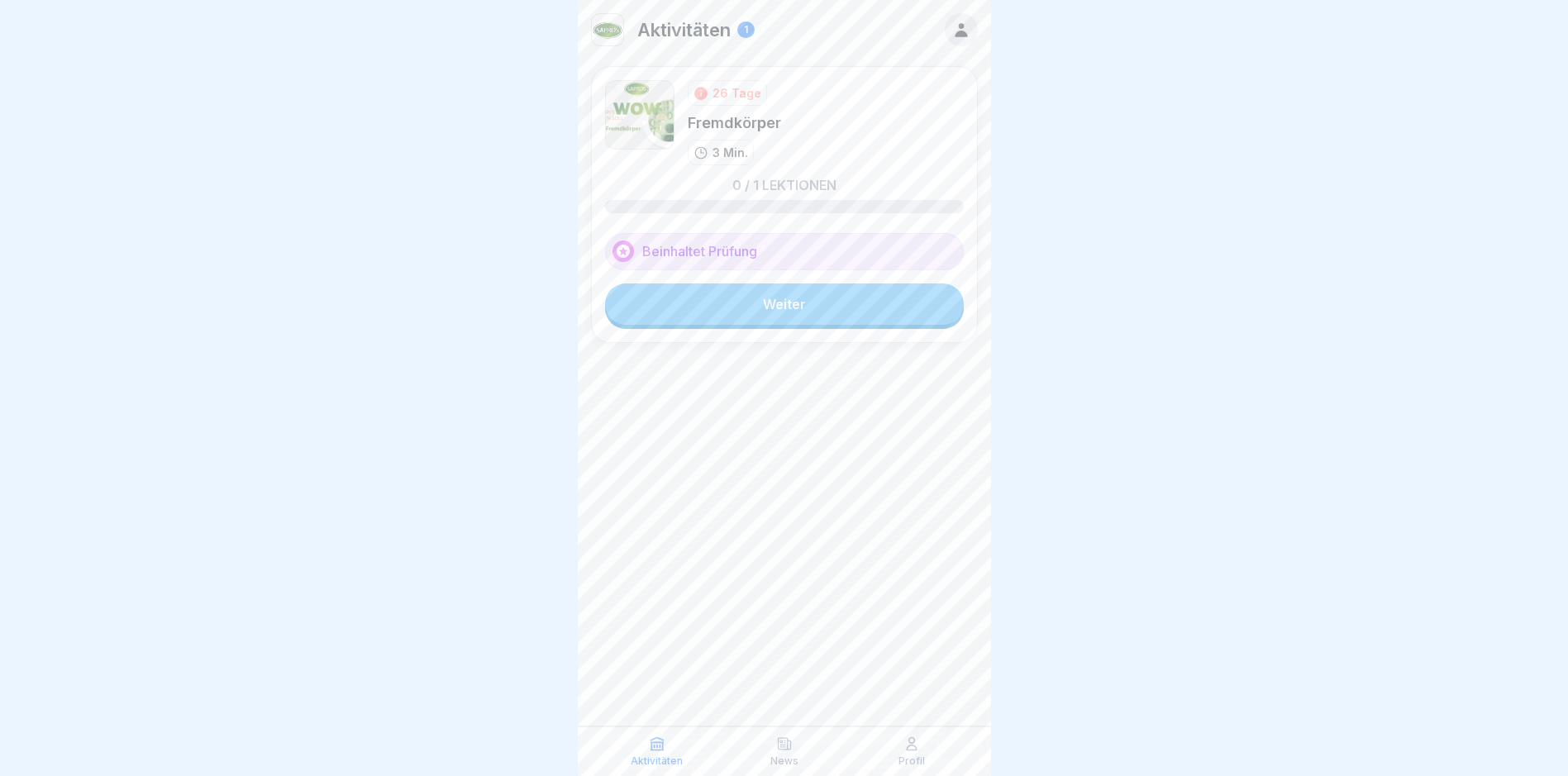
click at [755, 307] on link "Weiter" at bounding box center [784, 304] width 359 height 41
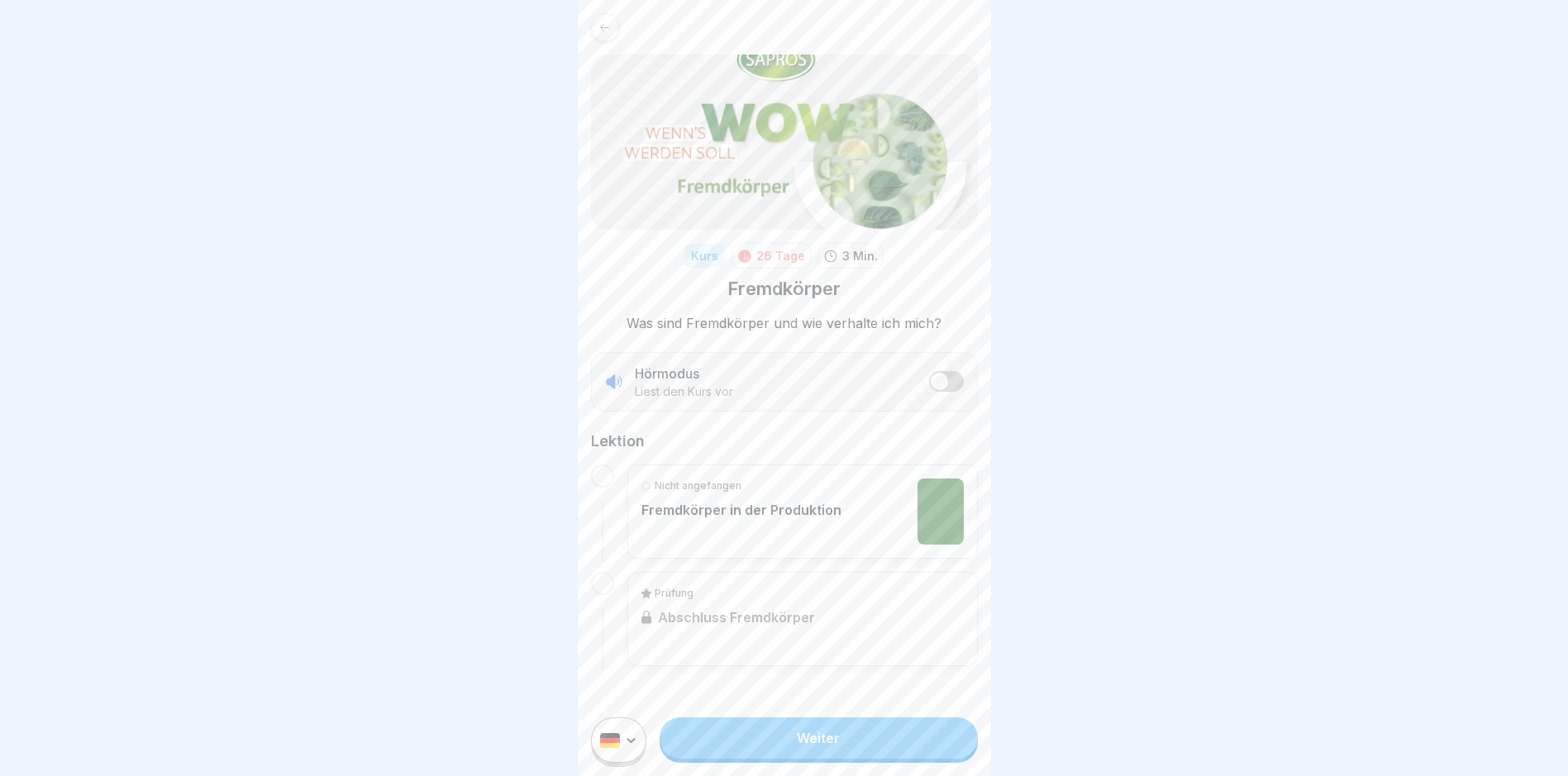
click at [795, 757] on link "Weiter" at bounding box center [818, 738] width 317 height 41
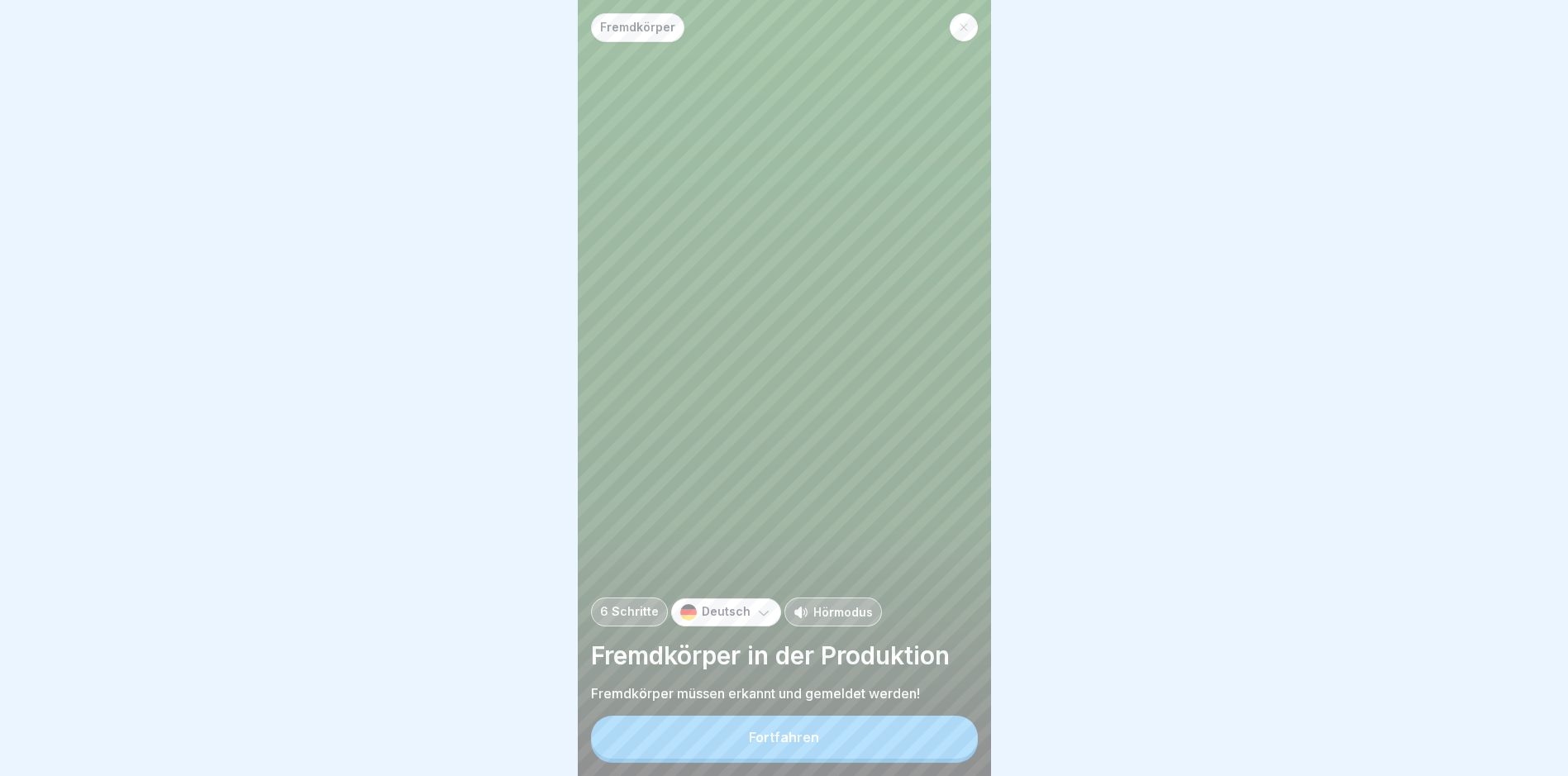
click at [750, 745] on div "Fortfahren" at bounding box center [784, 737] width 71 height 15
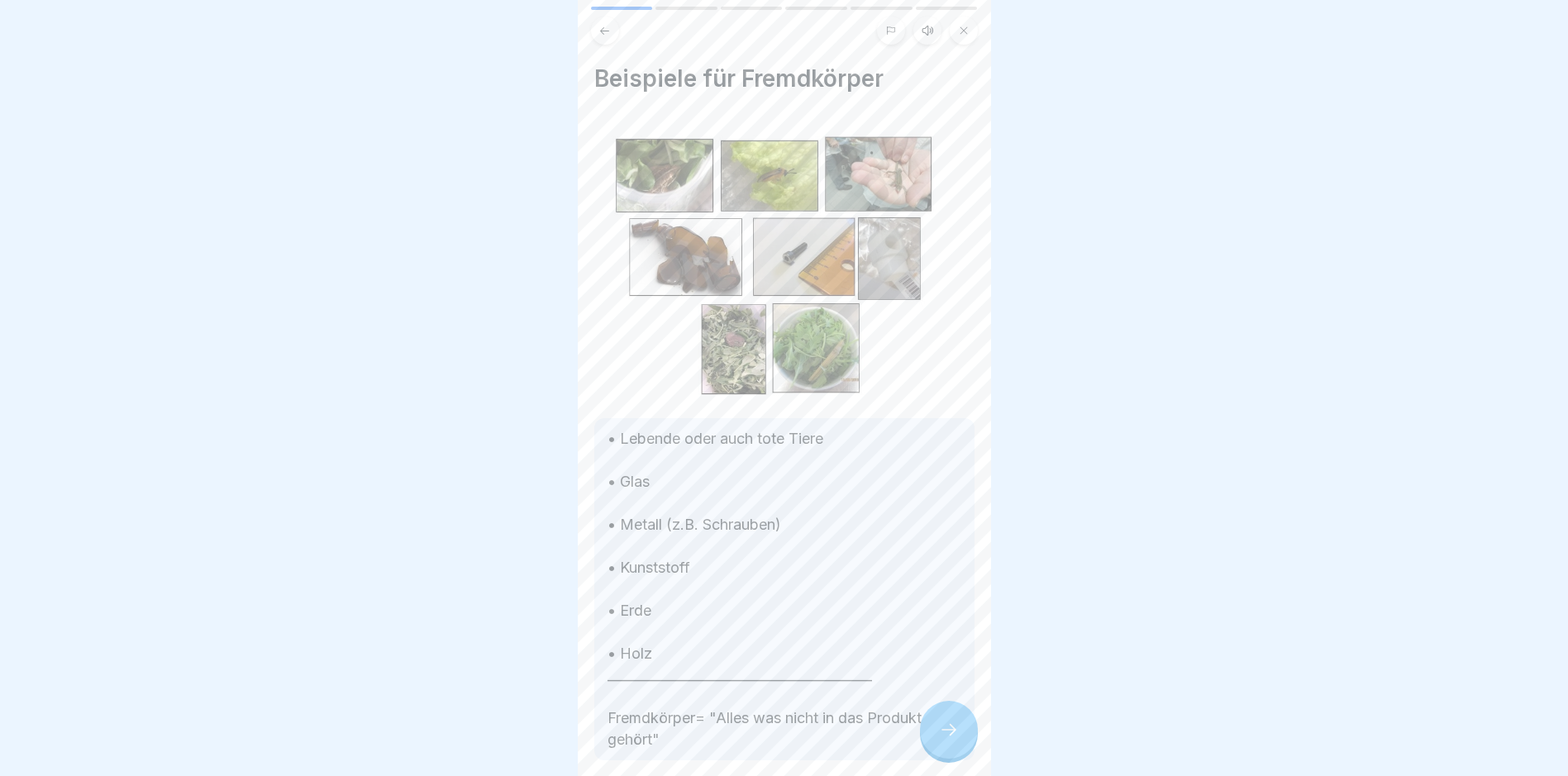
click at [940, 738] on icon at bounding box center [949, 730] width 19 height 19
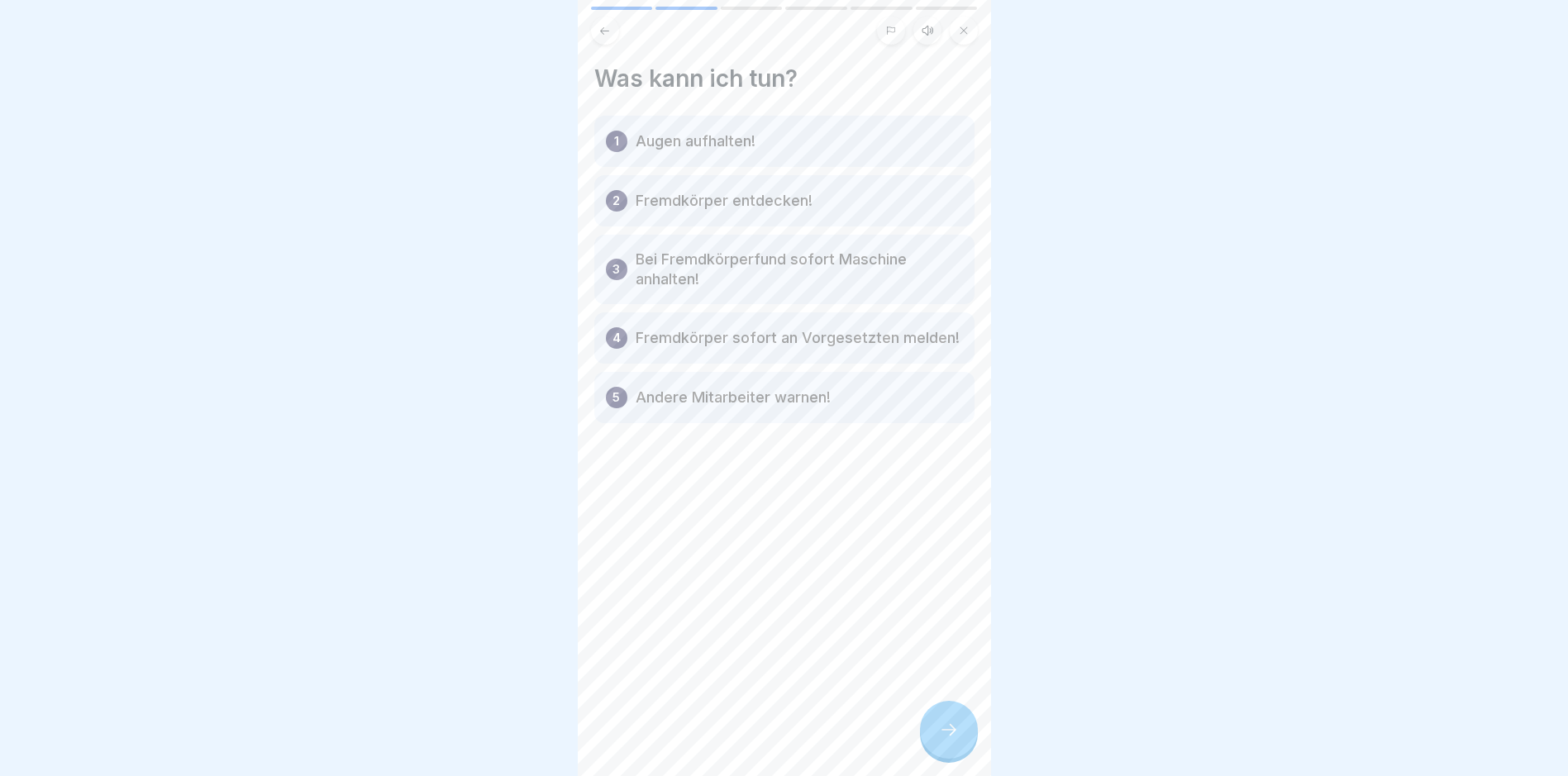
click at [946, 740] on icon at bounding box center [949, 730] width 19 height 19
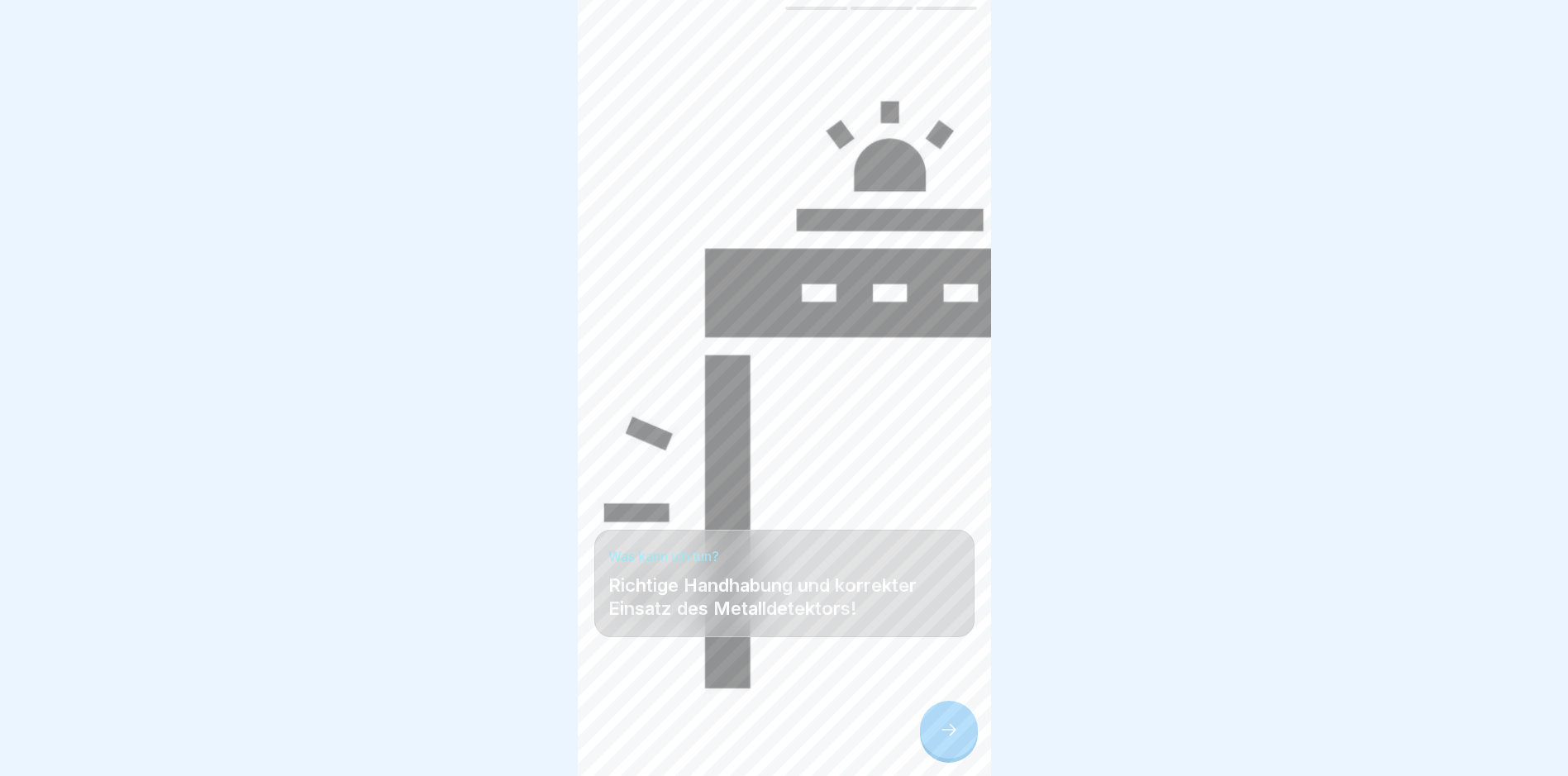
click at [946, 740] on icon at bounding box center [949, 730] width 19 height 19
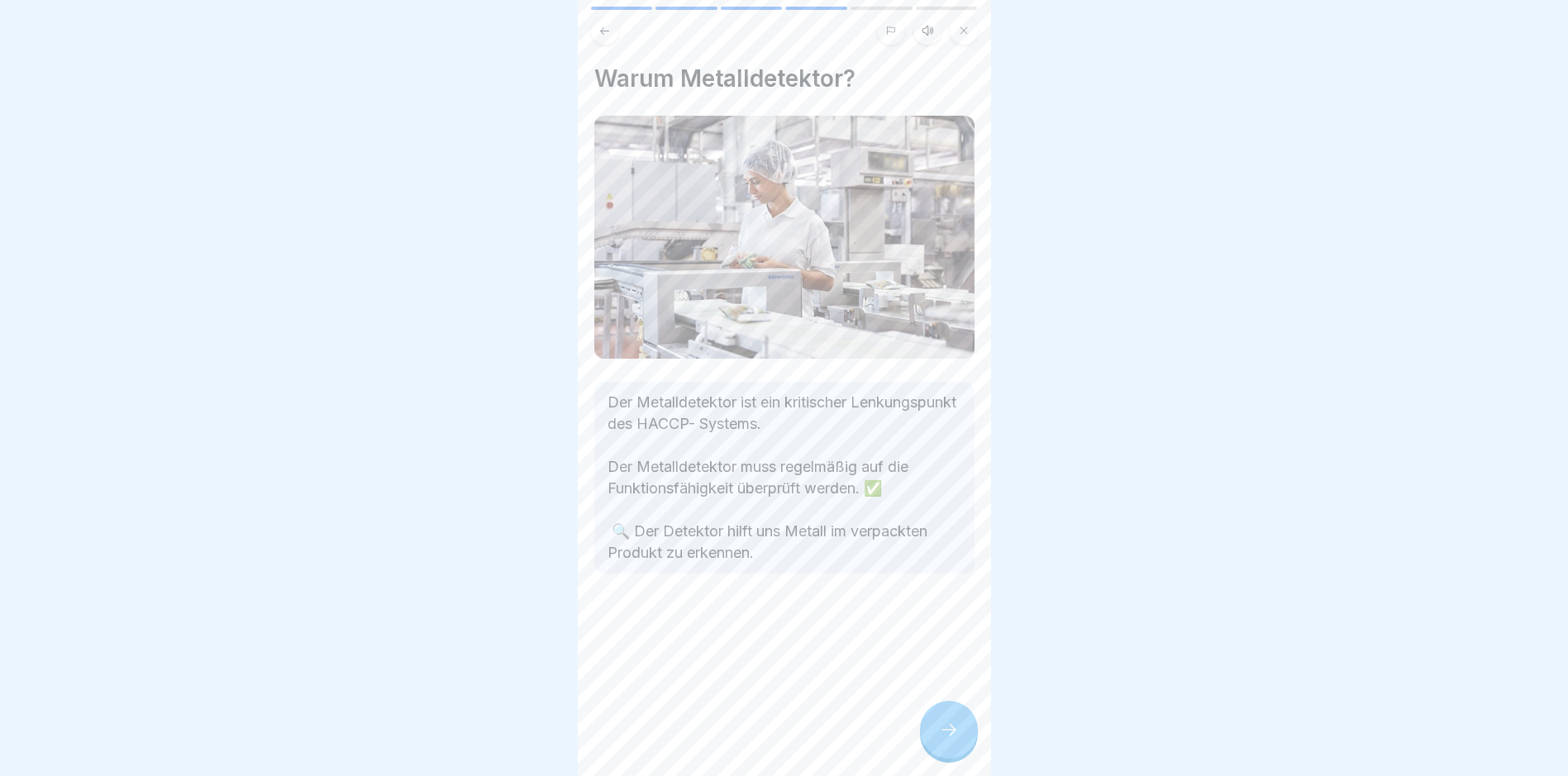
click at [852, 752] on div "Warum Metalldetektor? Der Metalldetektor ist ein kritischer Lenkungspunkt des H…" at bounding box center [784, 388] width 414 height 776
click at [954, 738] on icon at bounding box center [949, 730] width 19 height 19
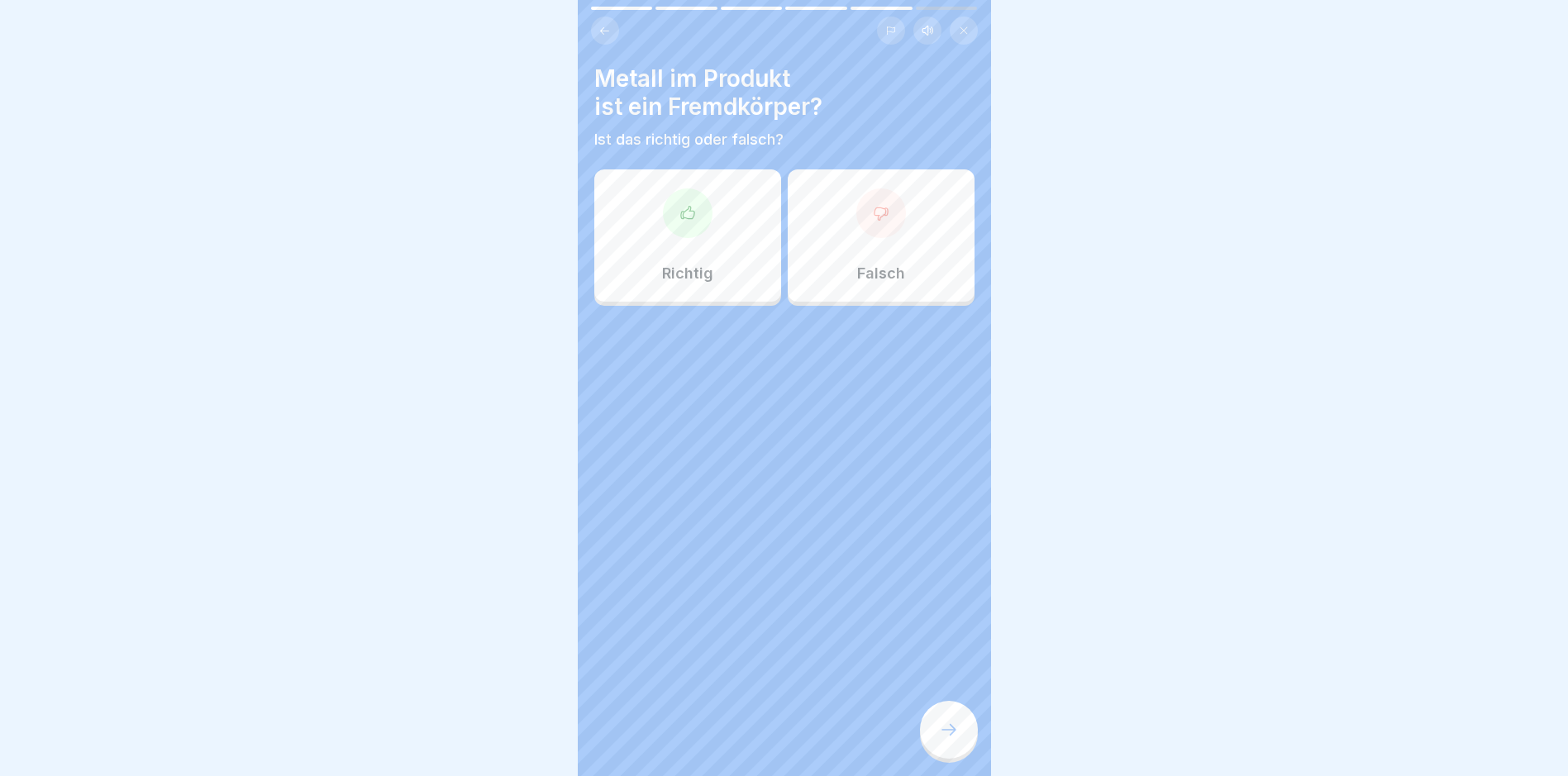
click at [682, 220] on icon at bounding box center [688, 213] width 17 height 17
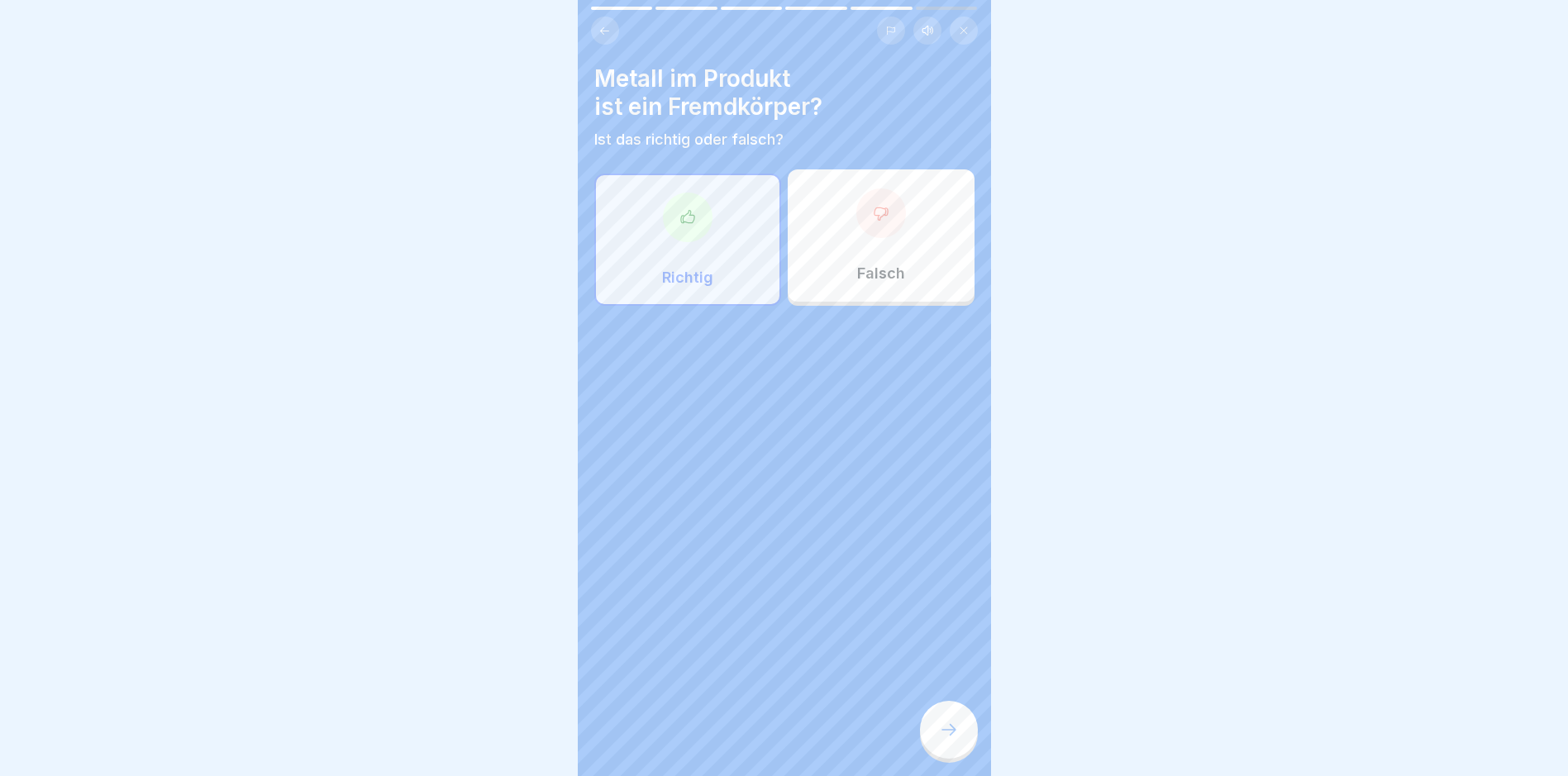
click at [937, 744] on div at bounding box center [949, 730] width 58 height 58
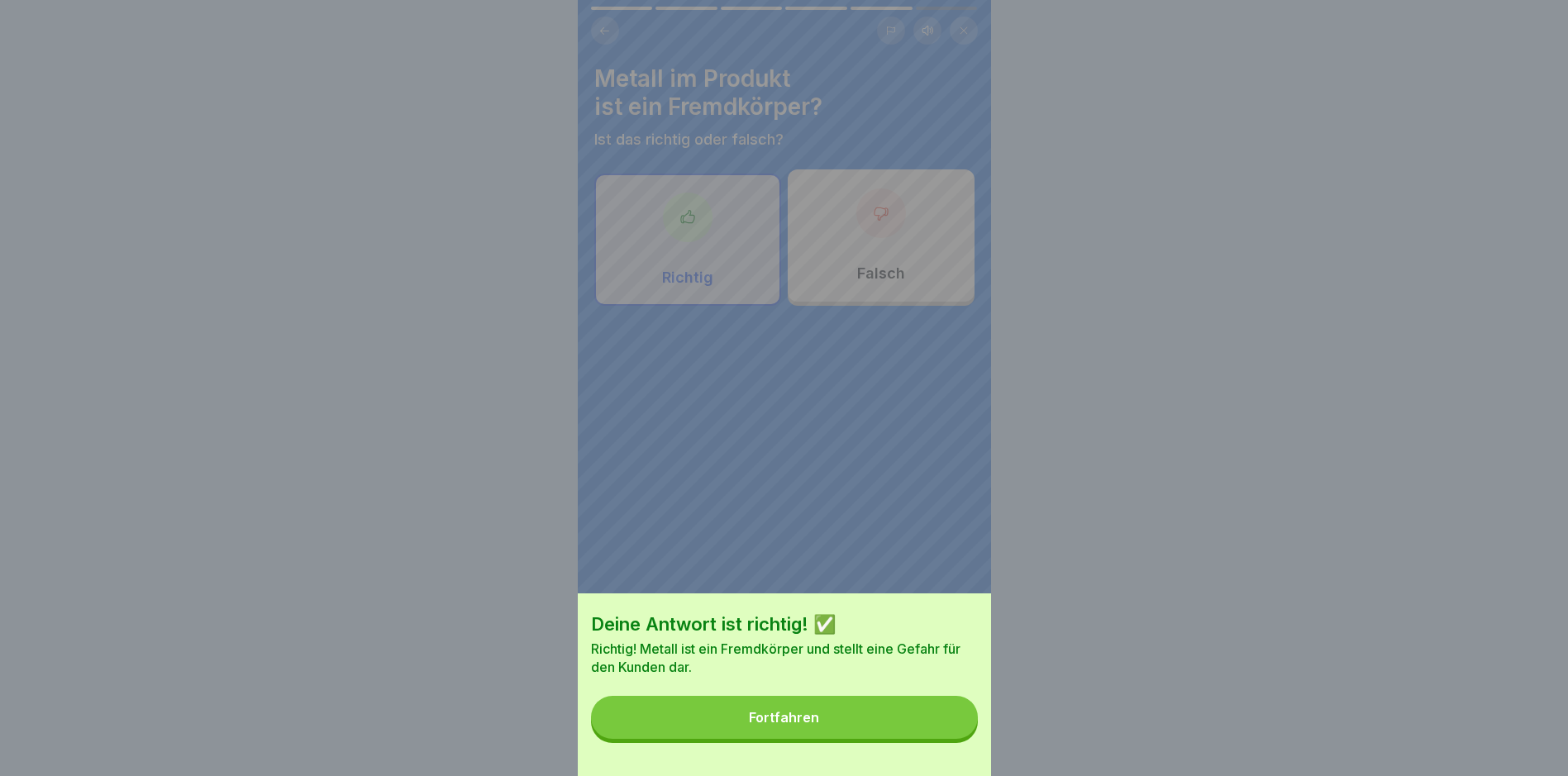
click at [786, 725] on div "Fortfahren" at bounding box center [784, 717] width 71 height 15
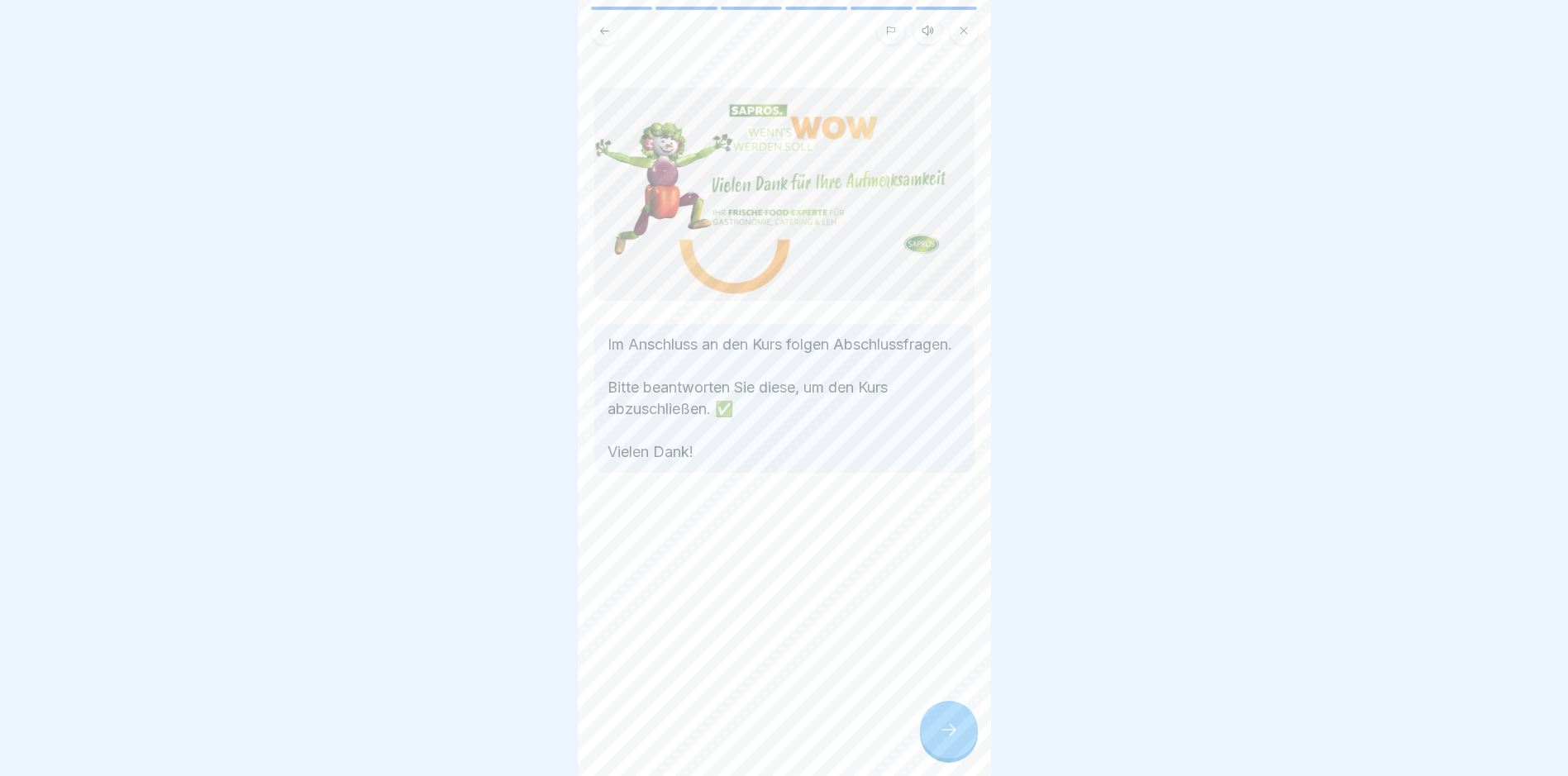
click at [950, 735] on icon at bounding box center [949, 730] width 19 height 19
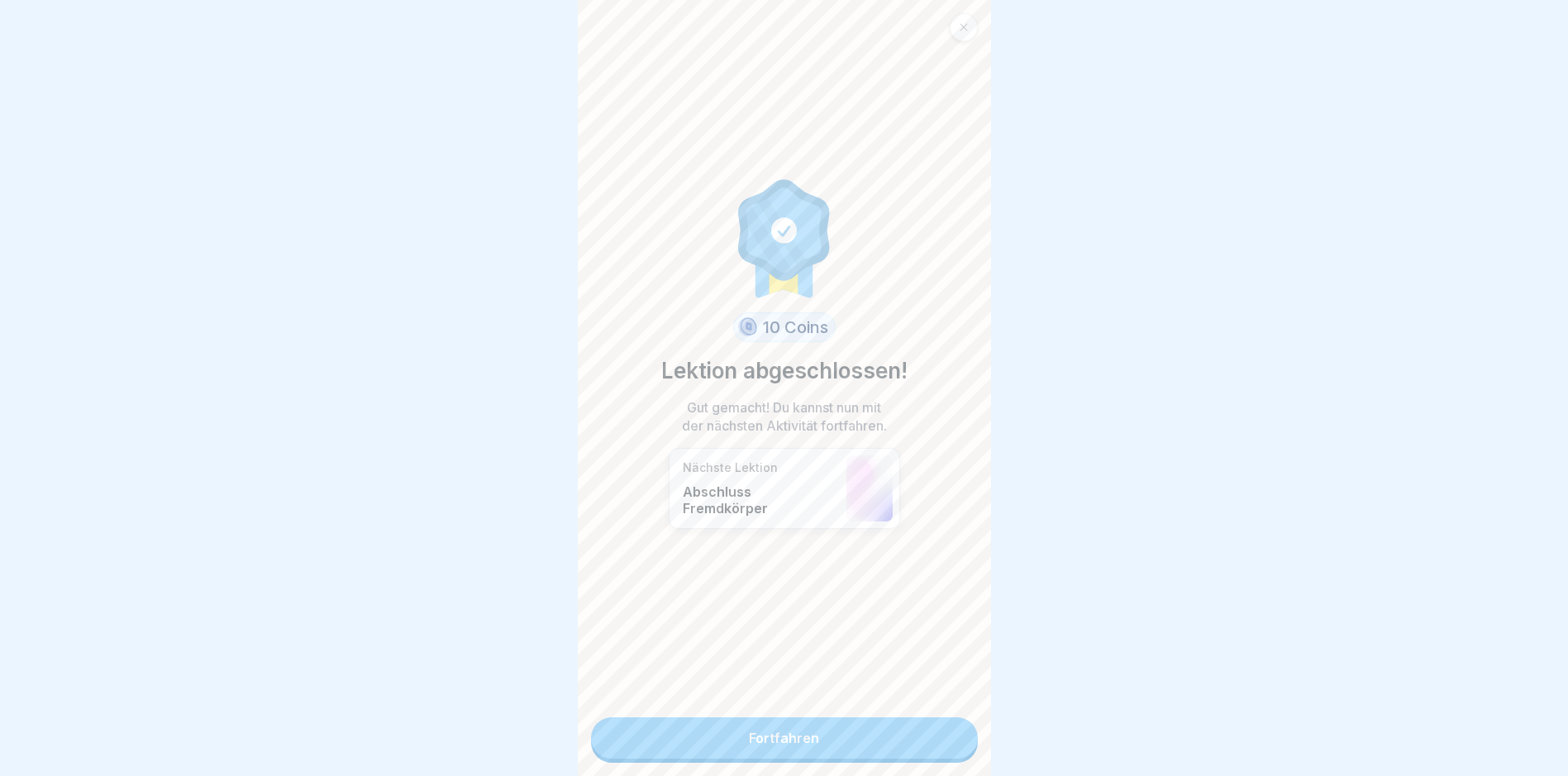
click at [790, 735] on link "Fortfahren" at bounding box center [784, 738] width 387 height 41
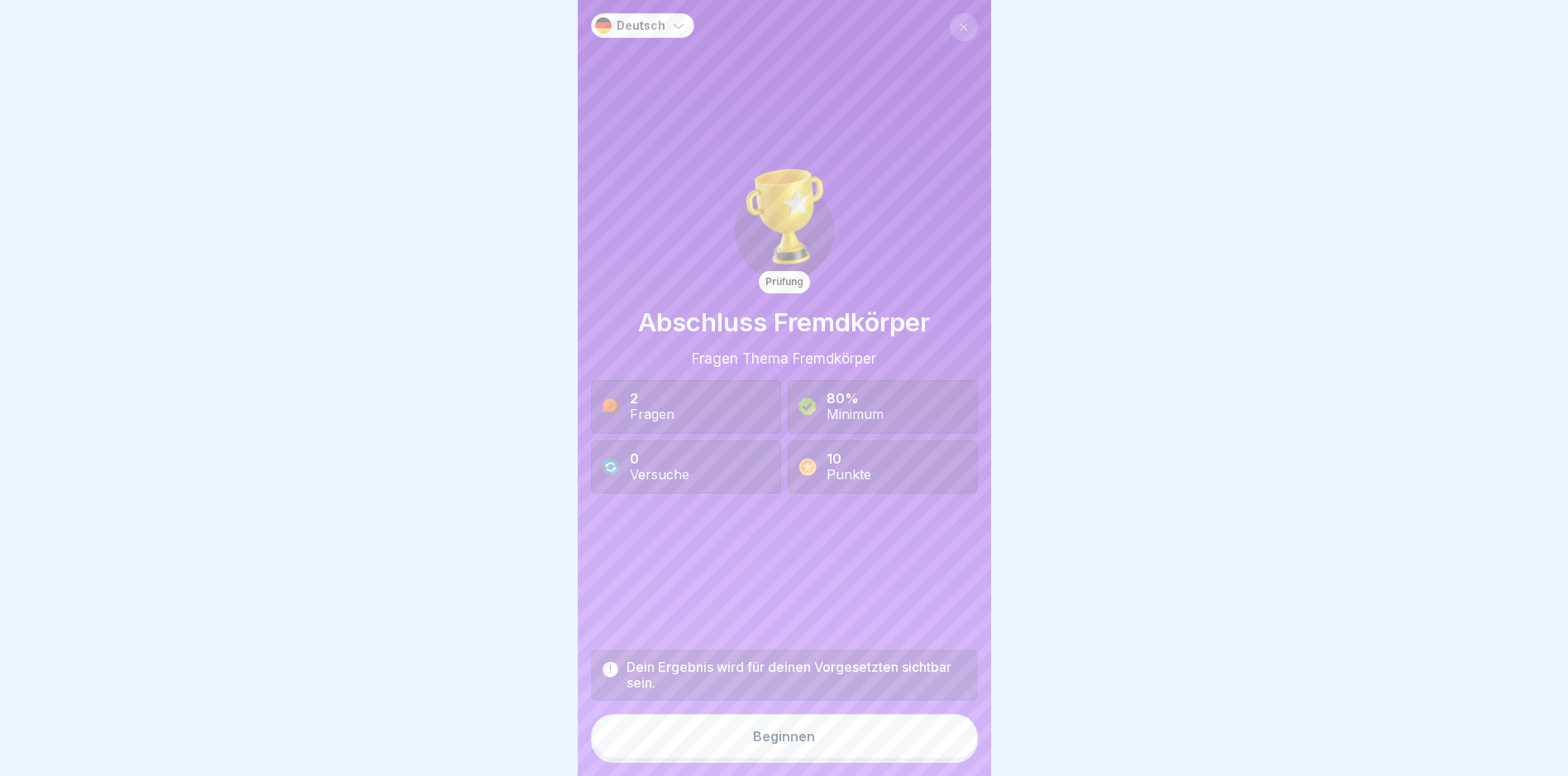
click at [759, 744] on div "Beginnen" at bounding box center [784, 736] width 62 height 15
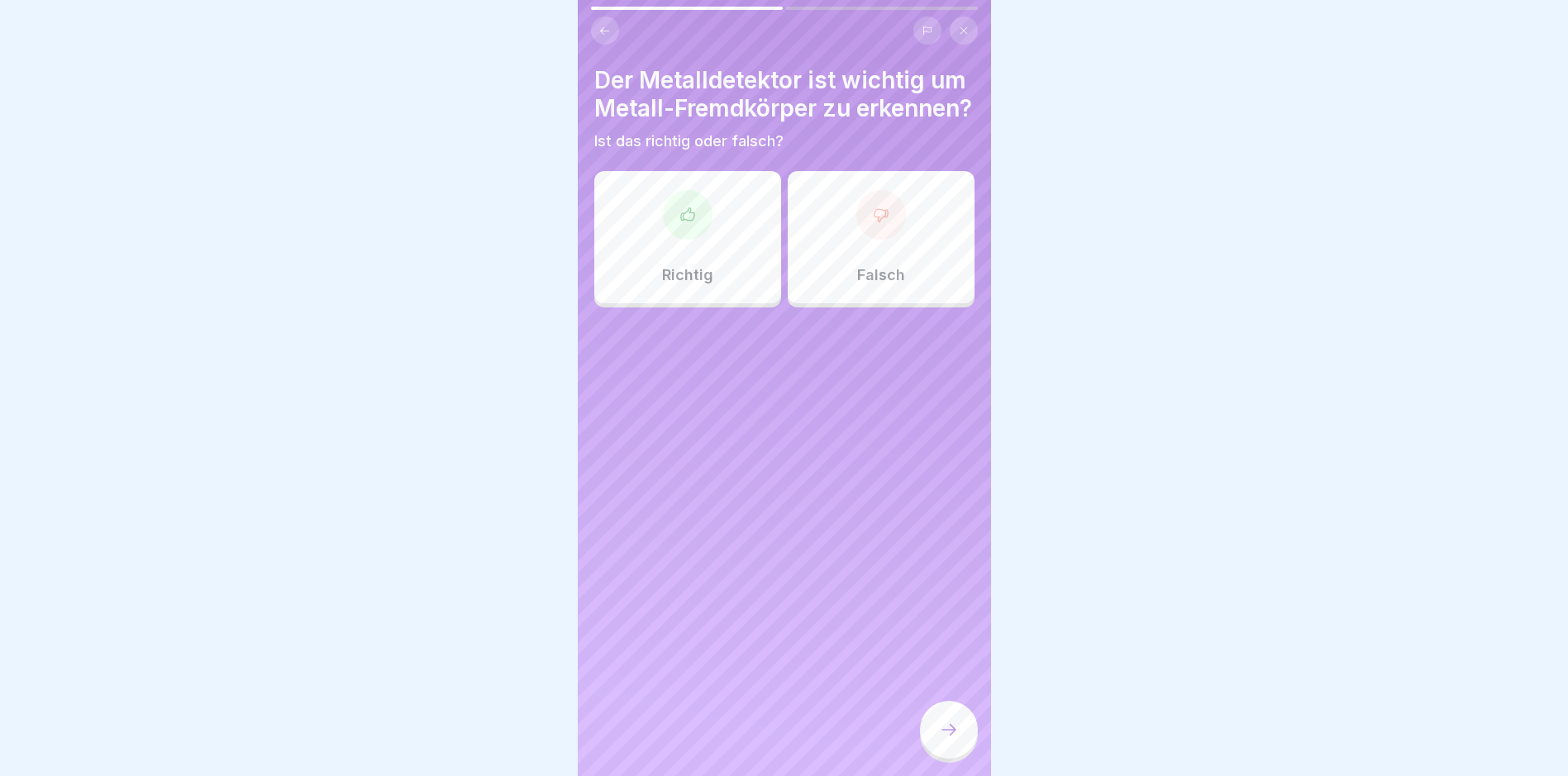
click at [681, 220] on icon at bounding box center [687, 213] width 13 height 12
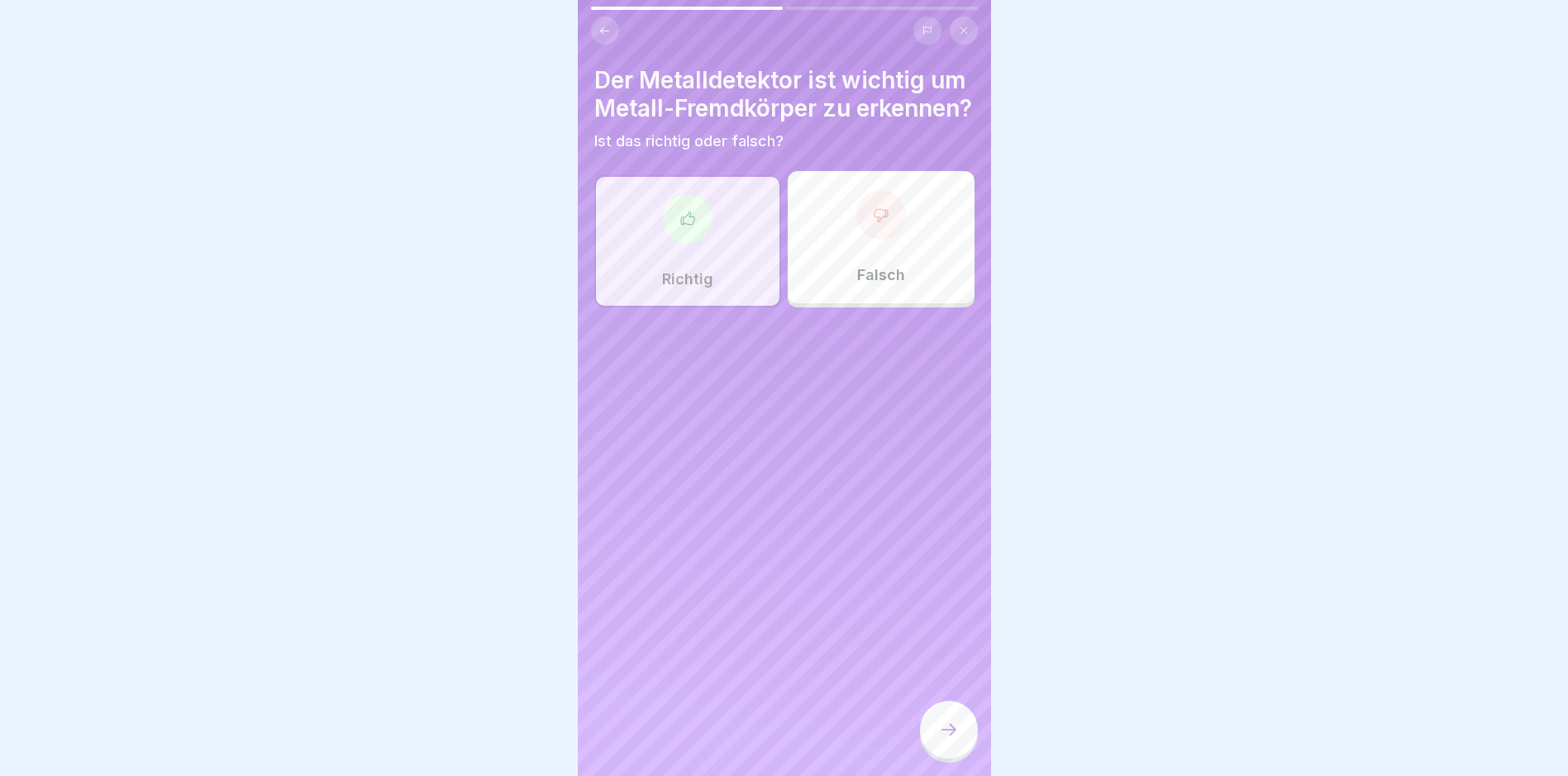
click at [945, 737] on icon at bounding box center [949, 730] width 19 height 19
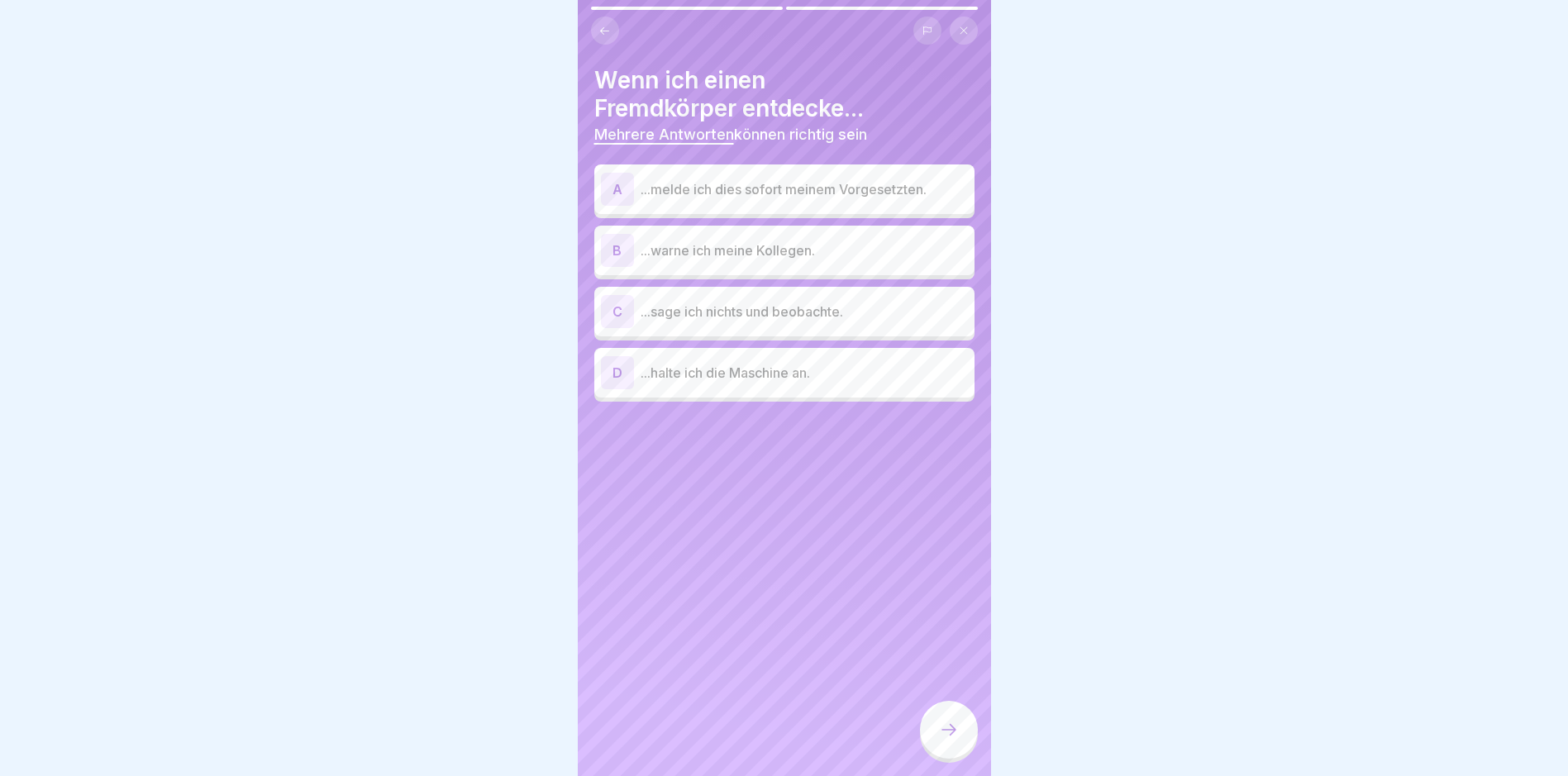
click at [616, 187] on div "A" at bounding box center [617, 189] width 33 height 33
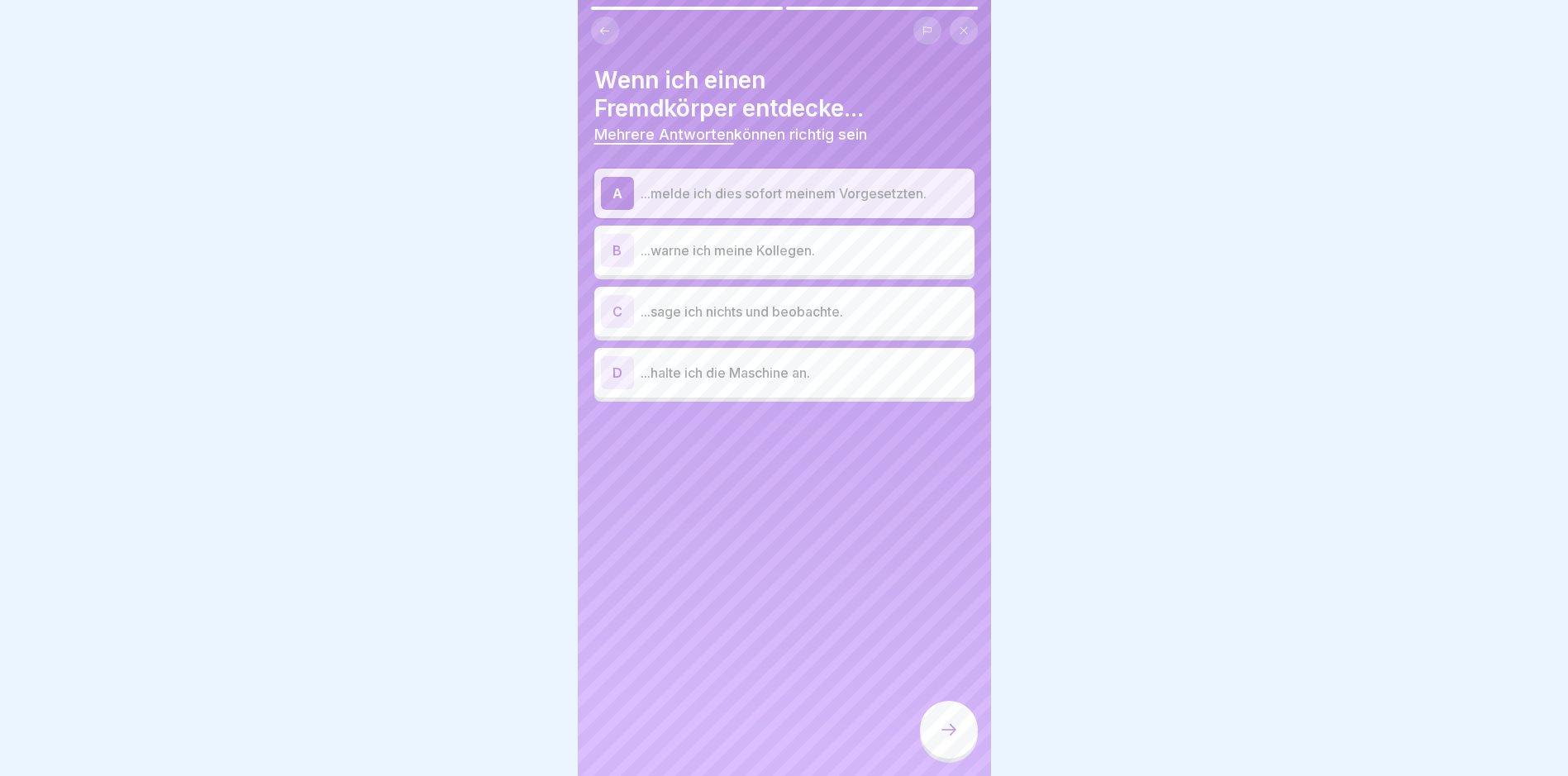
click at [622, 363] on div "D" at bounding box center [617, 372] width 33 height 33
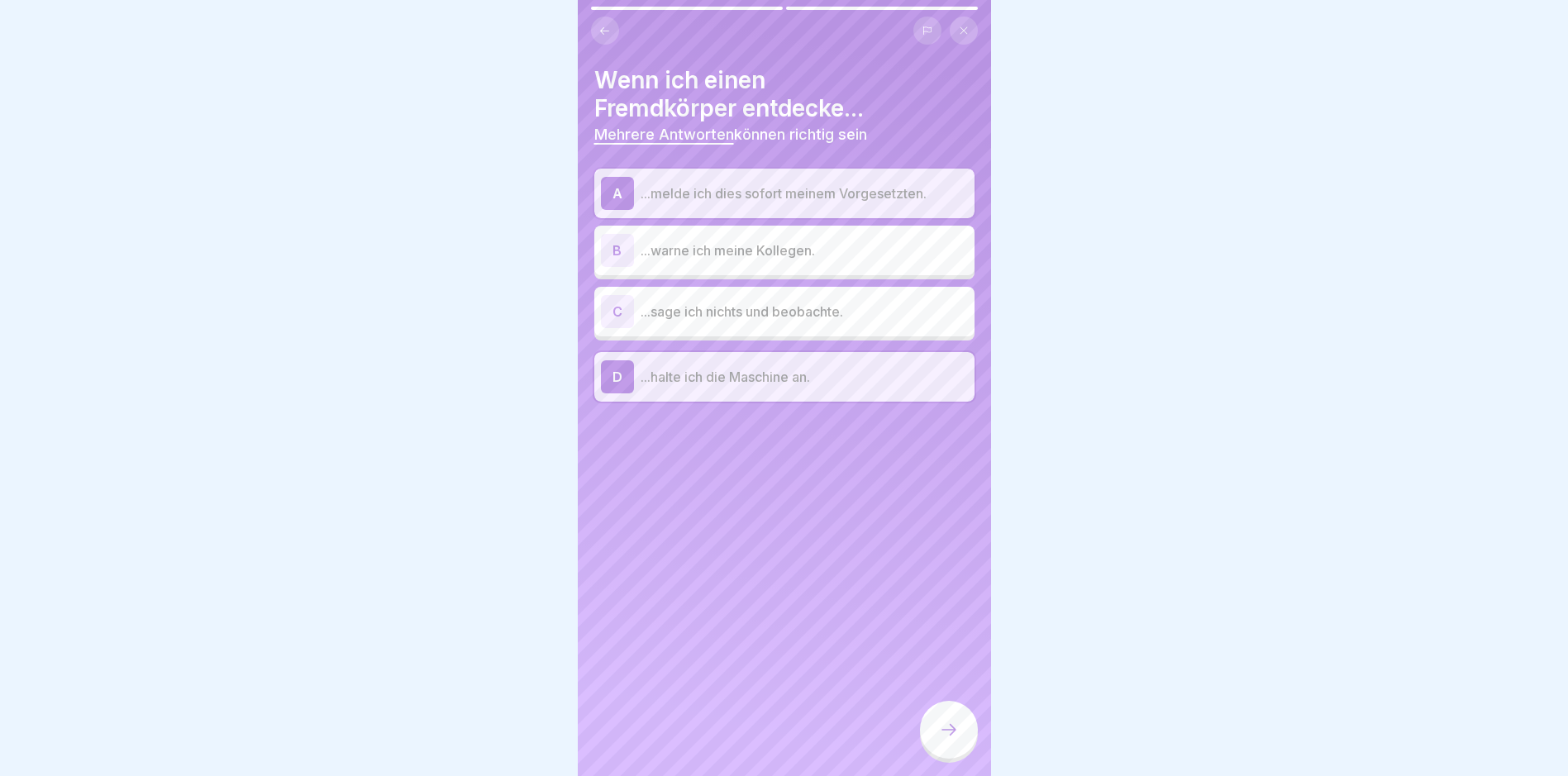
click at [617, 248] on div "B" at bounding box center [617, 250] width 33 height 33
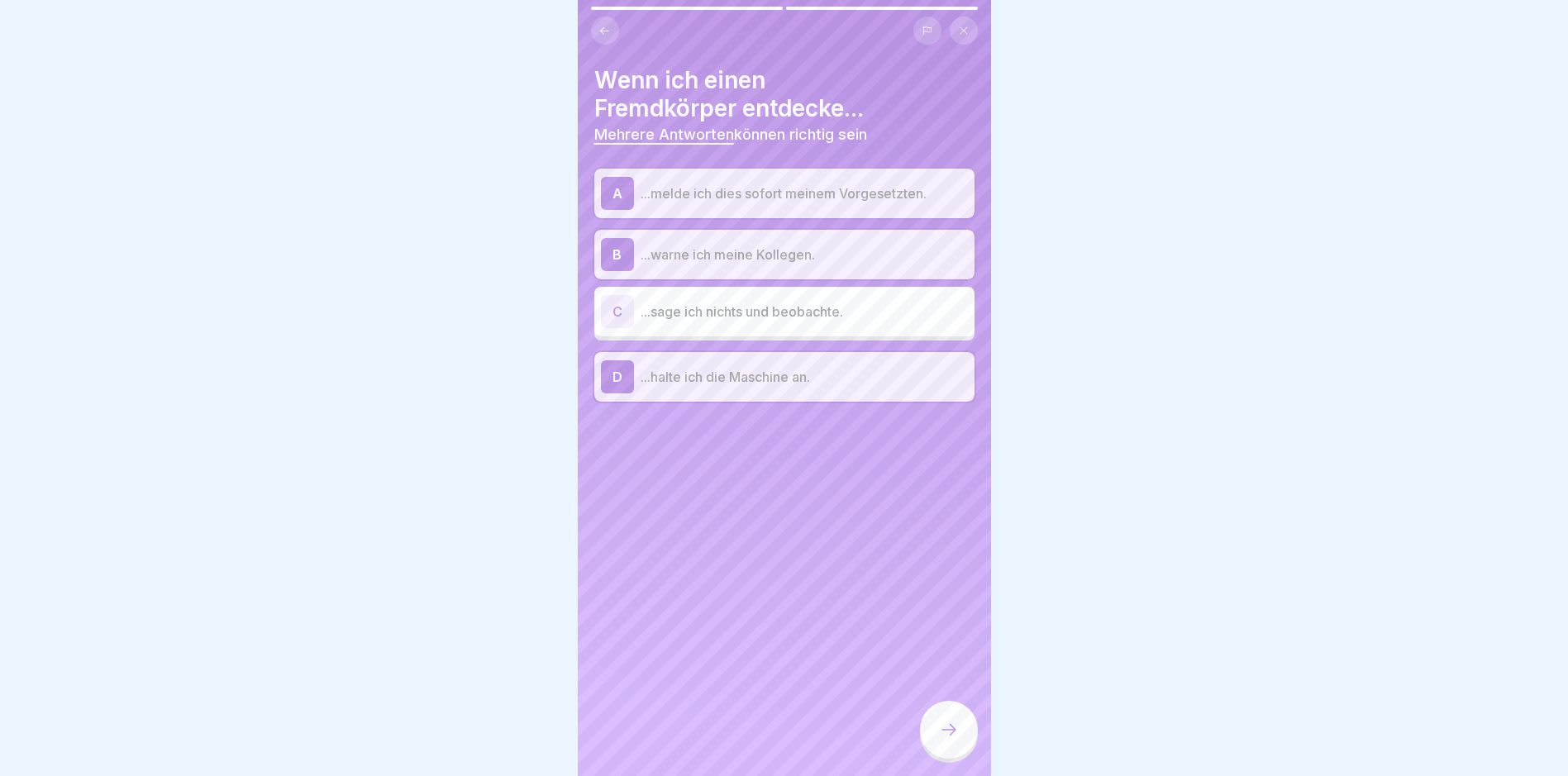
click at [948, 732] on div at bounding box center [949, 730] width 58 height 58
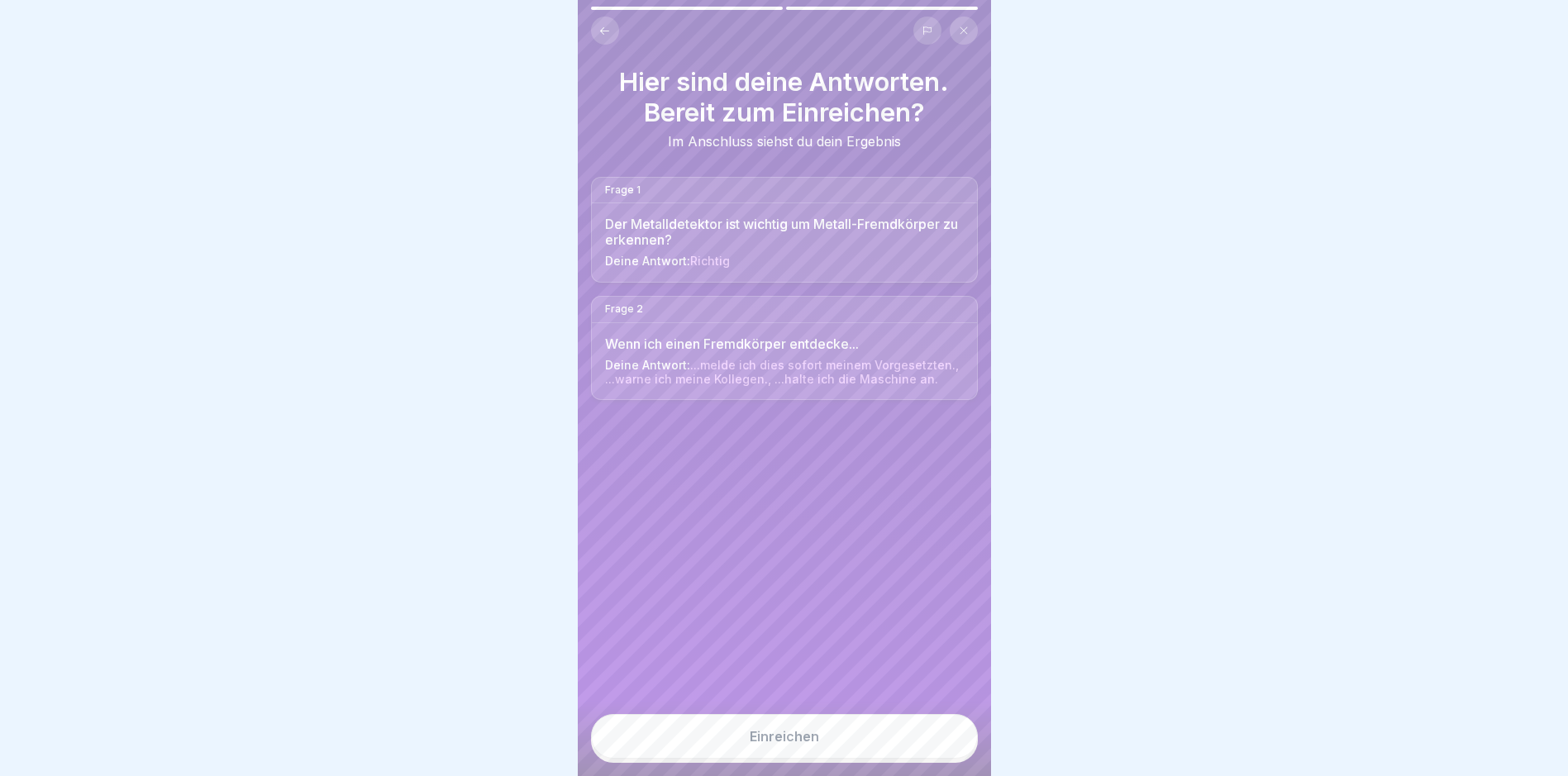
click at [779, 744] on div "Einreichen" at bounding box center [784, 736] width 70 height 15
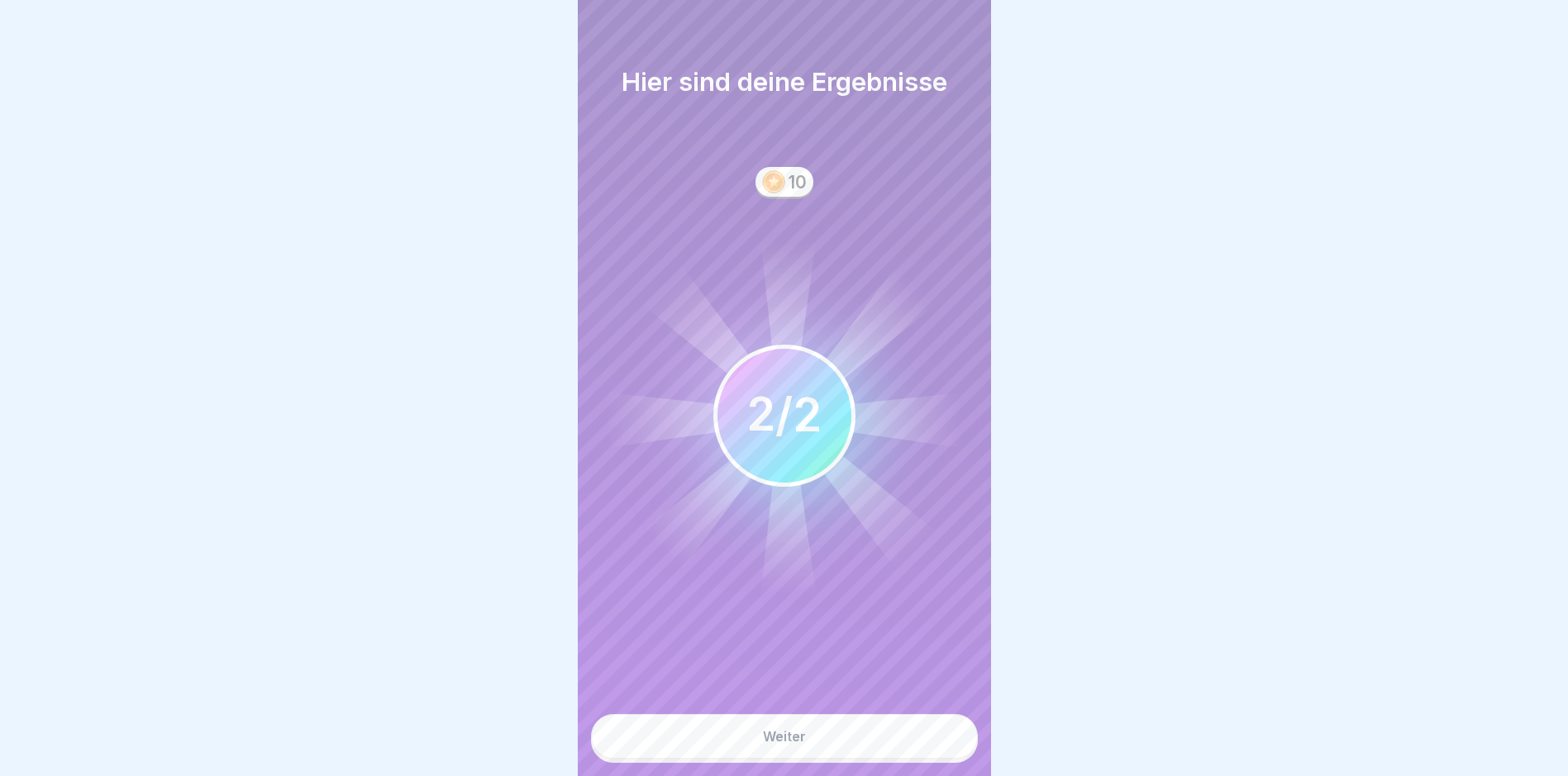
click at [780, 740] on button "Weiter" at bounding box center [784, 736] width 387 height 45
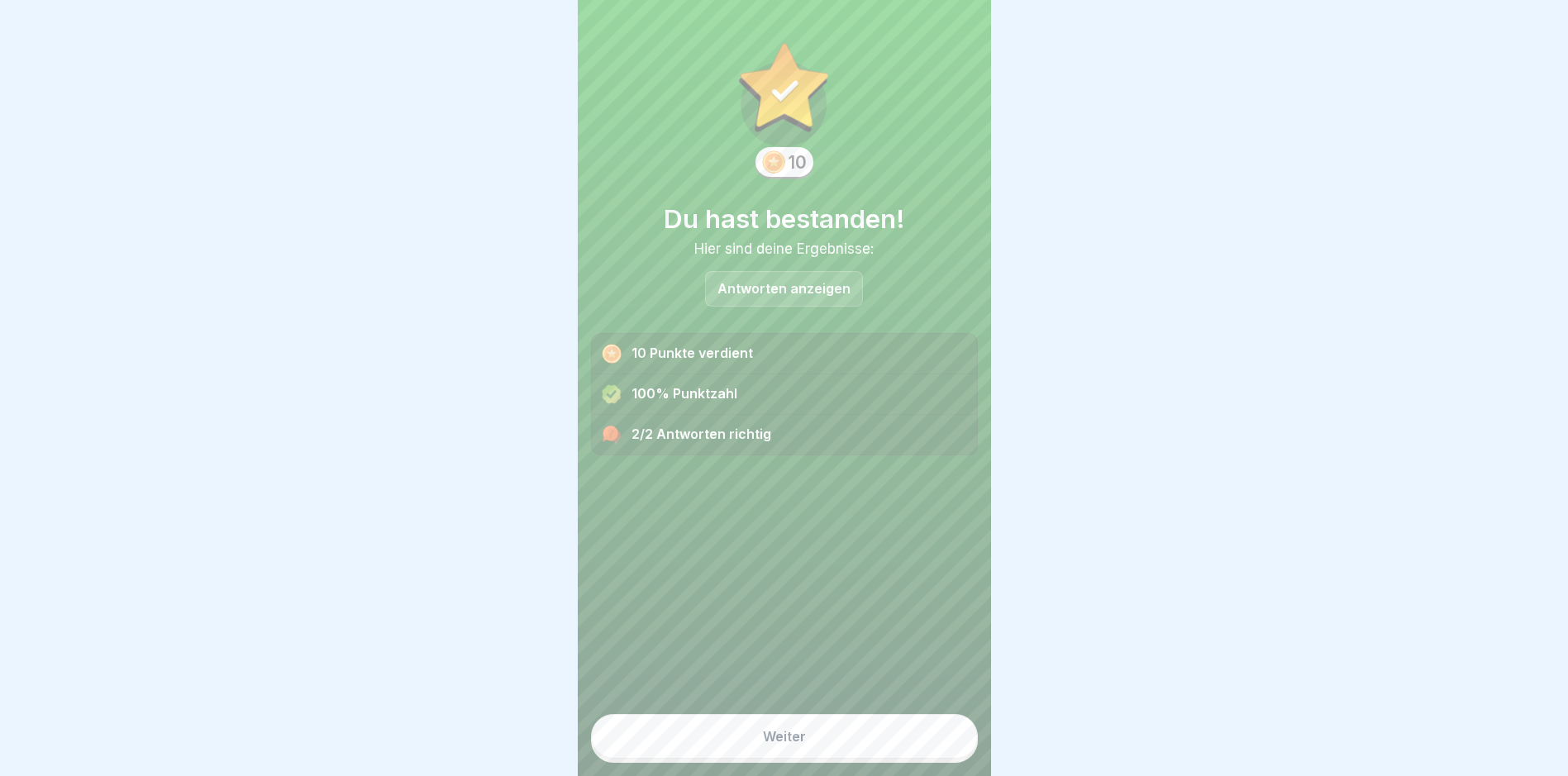
click at [743, 735] on button "Weiter" at bounding box center [784, 736] width 387 height 45
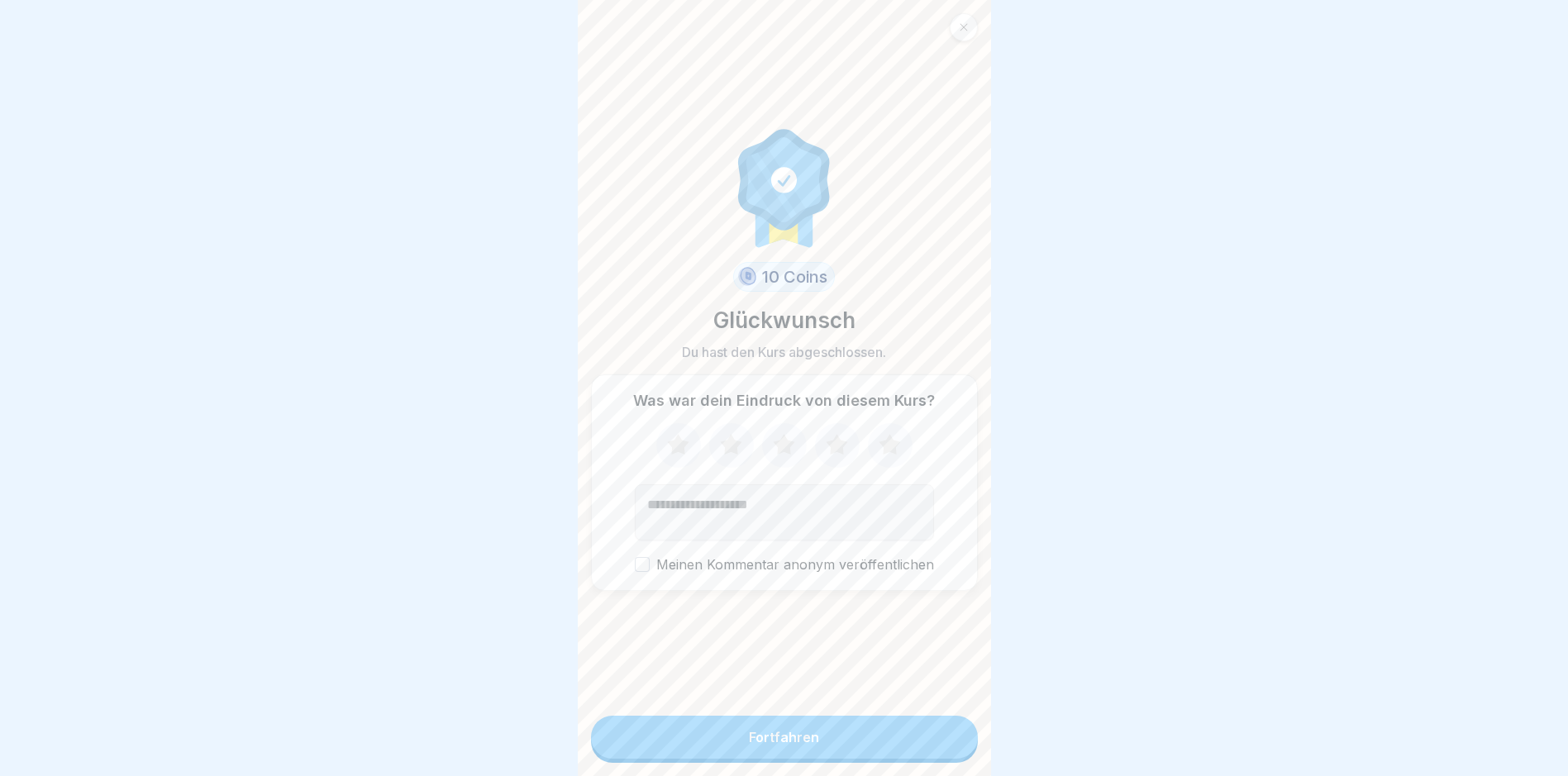
click at [762, 745] on div "Fortfahren" at bounding box center [784, 737] width 71 height 15
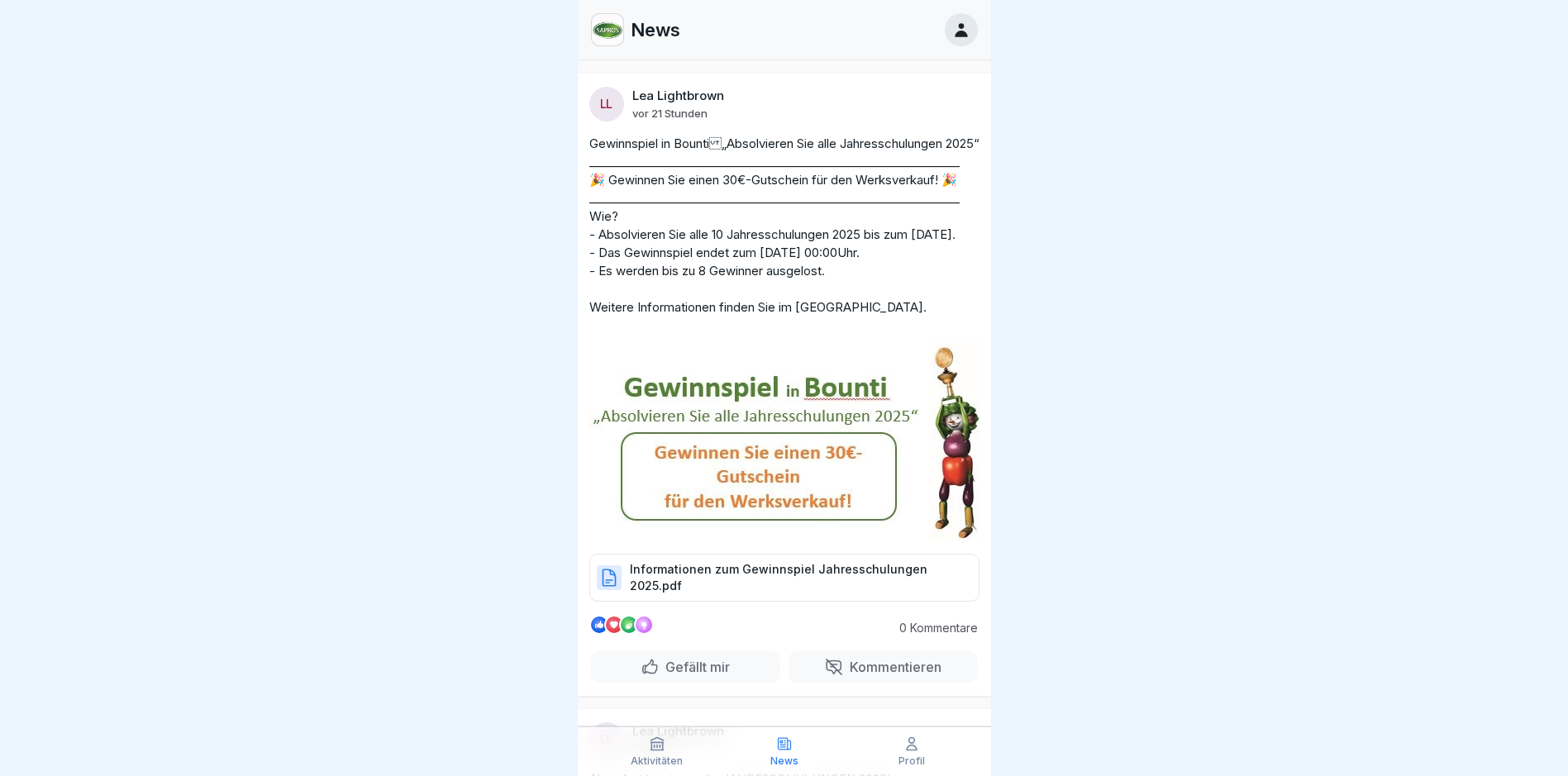
click at [678, 594] on p "Informationen zum Gewinnspiel Jahresschulungen 2025.pdf" at bounding box center [795, 578] width 332 height 33
